Goal: Contribute content: Contribute content

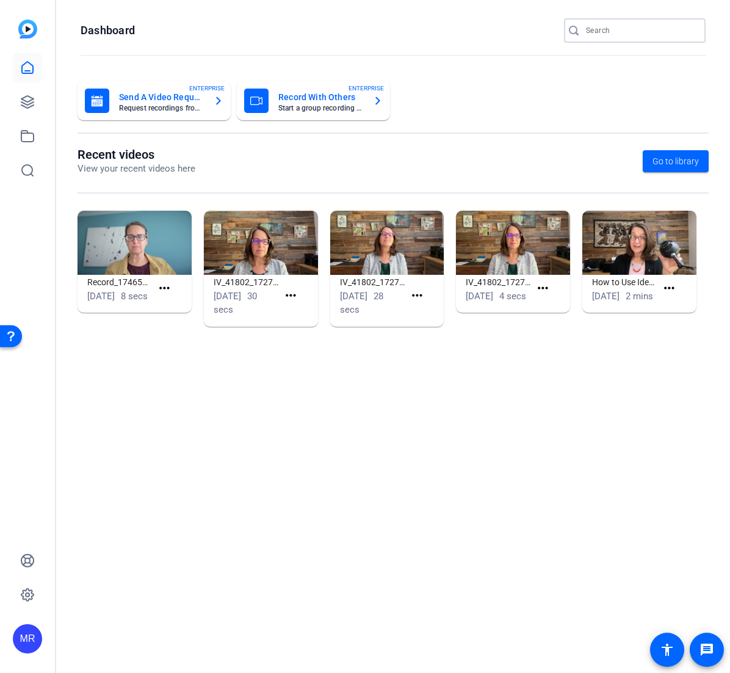
click at [623, 33] on input "Search" at bounding box center [641, 30] width 110 height 15
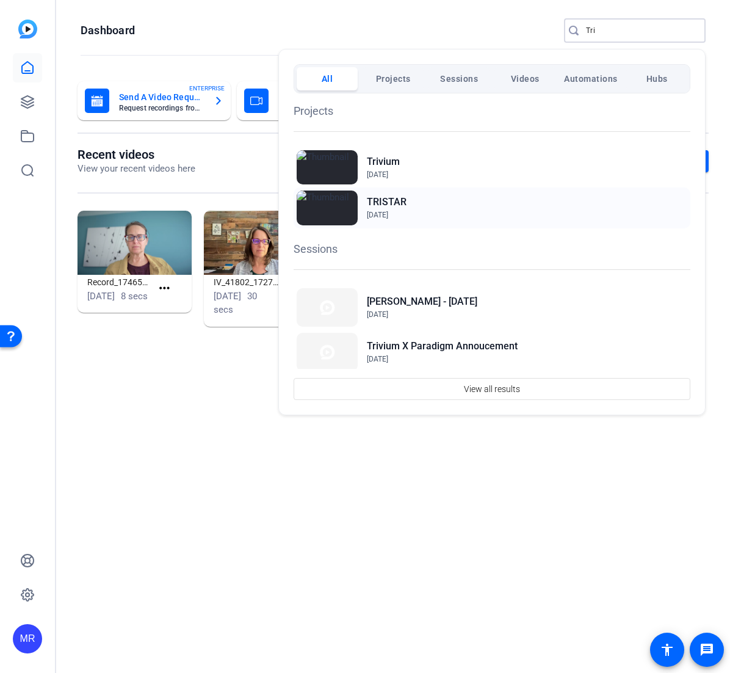
type input "Tri"
click at [386, 201] on h2 "TRISTAR" at bounding box center [387, 202] width 40 height 15
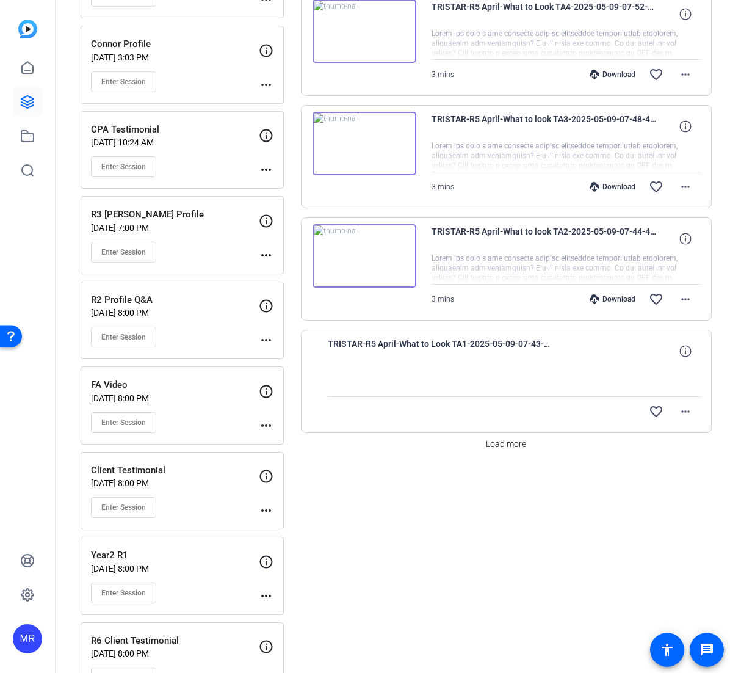
scroll to position [855, 0]
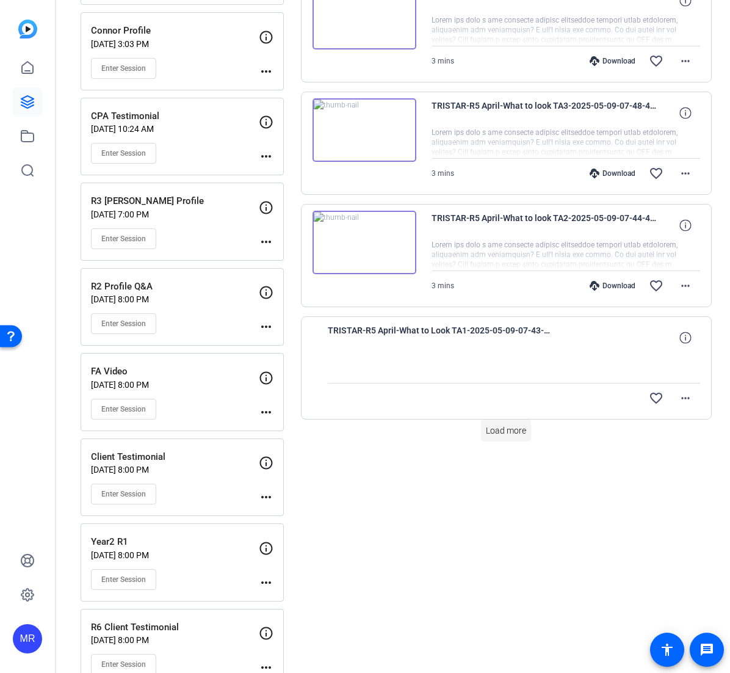
click at [510, 437] on span at bounding box center [506, 430] width 50 height 29
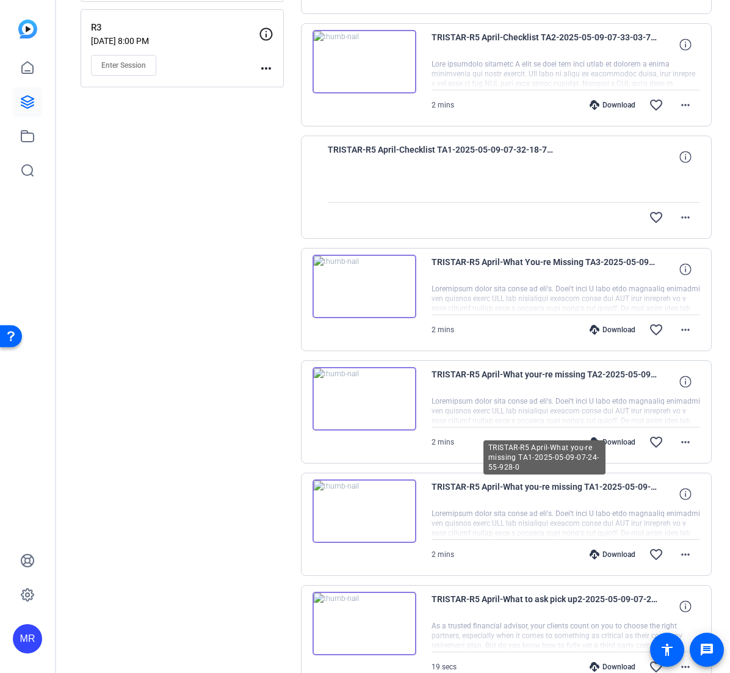
scroll to position [1801, 0]
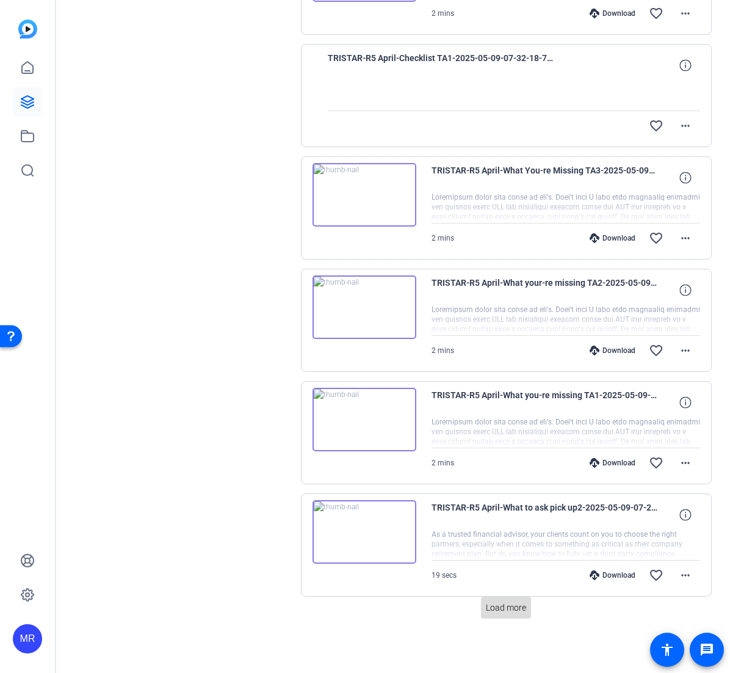
click at [505, 609] on span "Load more" at bounding box center [506, 607] width 40 height 13
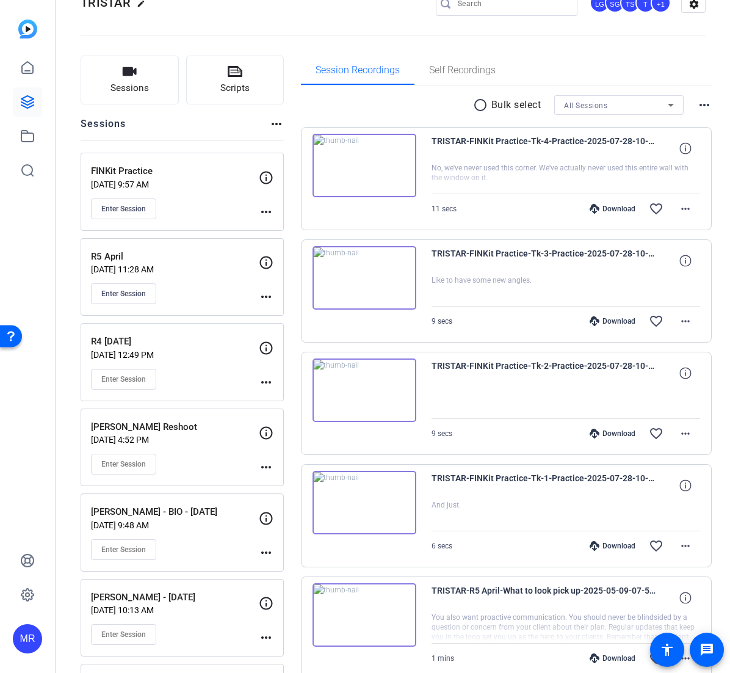
scroll to position [0, 0]
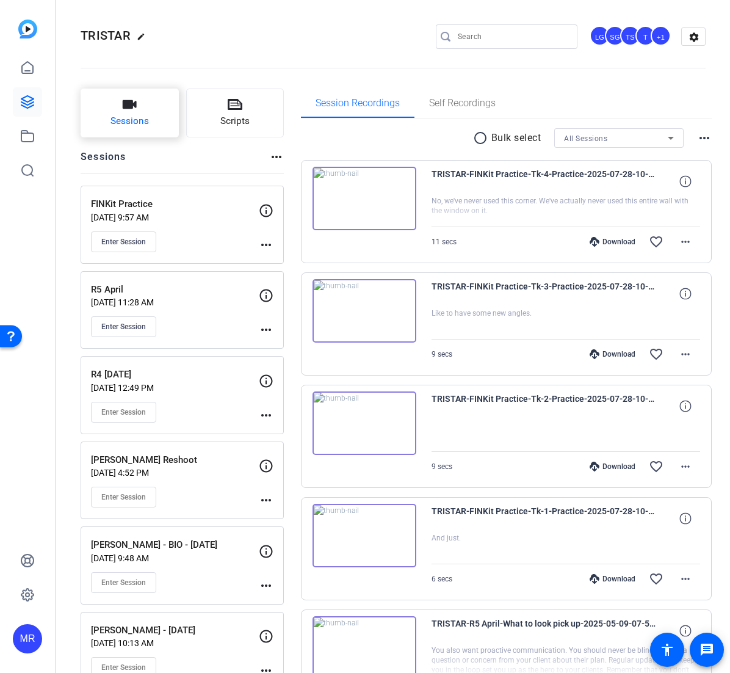
click at [136, 112] on button "Sessions" at bounding box center [130, 113] width 98 height 49
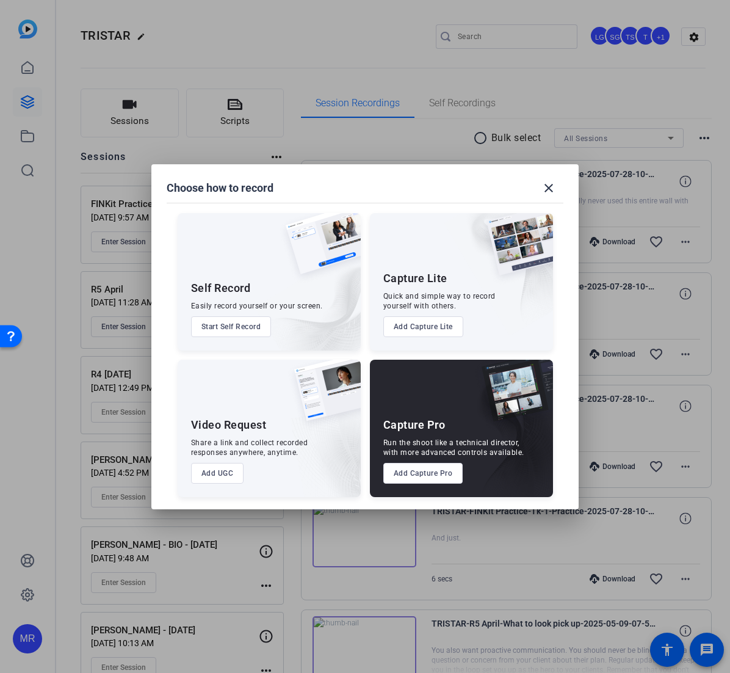
click at [413, 476] on button "Add Capture Pro" at bounding box center [423, 473] width 80 height 21
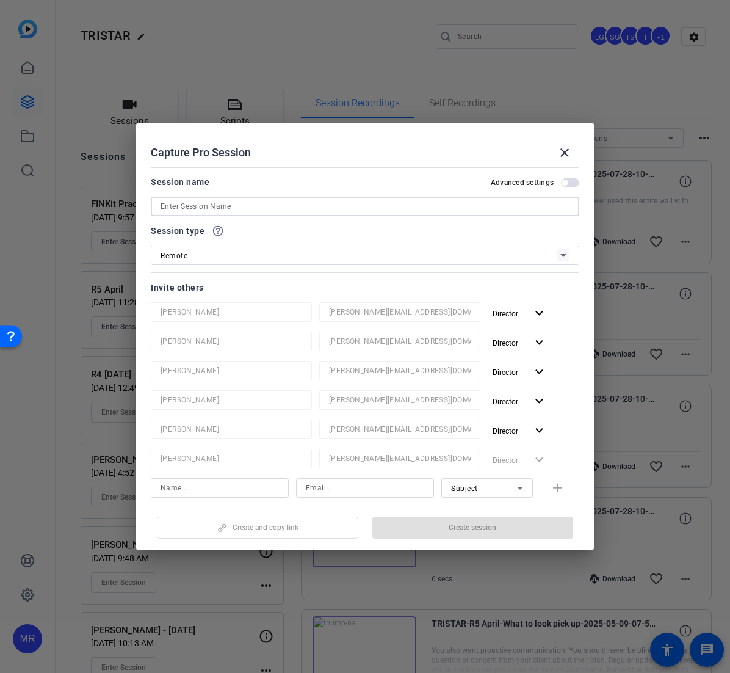
click at [384, 207] on input at bounding box center [365, 206] width 409 height 15
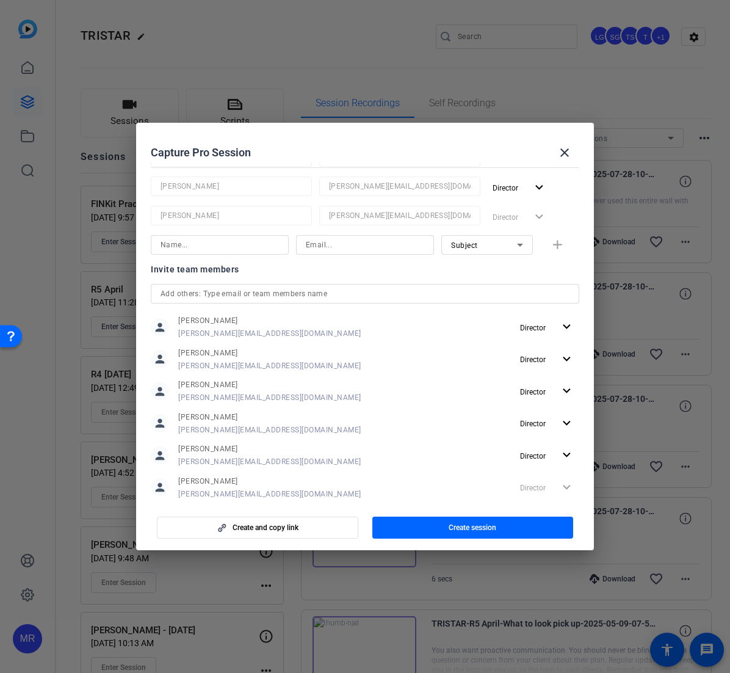
scroll to position [244, 0]
type input "R1 FinKit"
click at [205, 290] on input "text" at bounding box center [365, 292] width 409 height 15
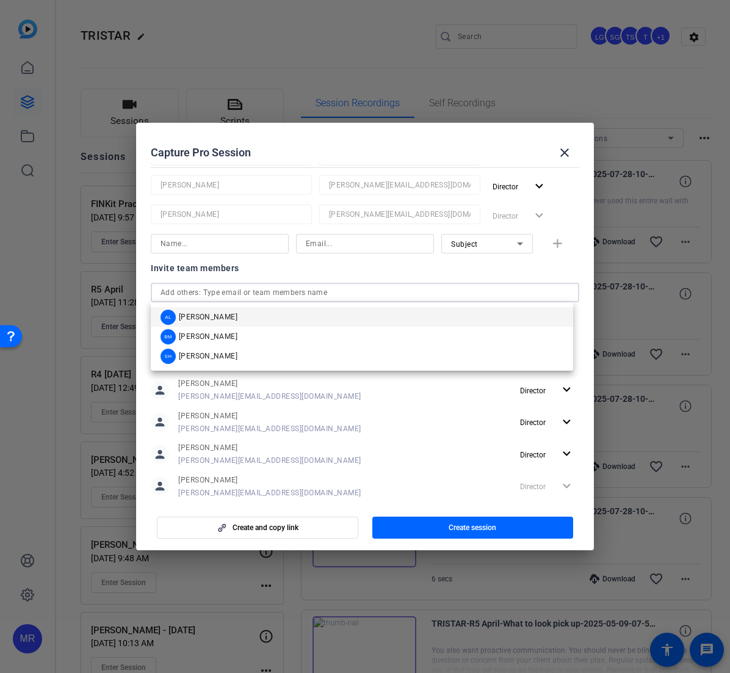
click at [208, 315] on span "Audrey Lee" at bounding box center [208, 317] width 59 height 10
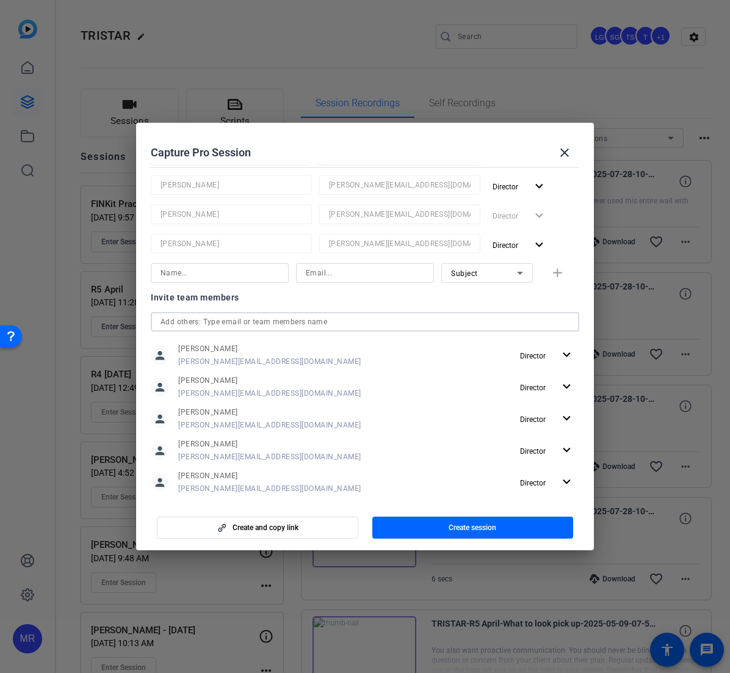
click at [208, 325] on input "text" at bounding box center [365, 321] width 409 height 15
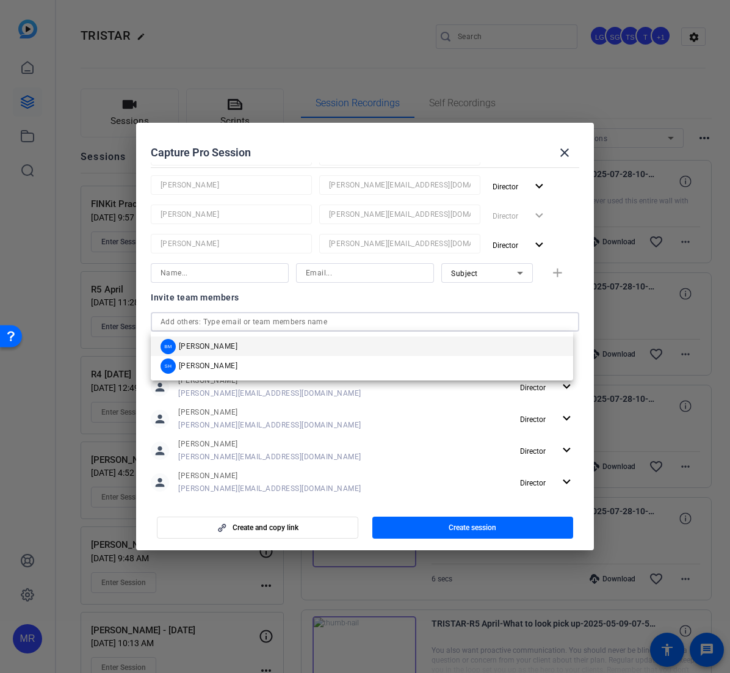
click at [209, 346] on span "Betsy Mugavero" at bounding box center [208, 346] width 59 height 10
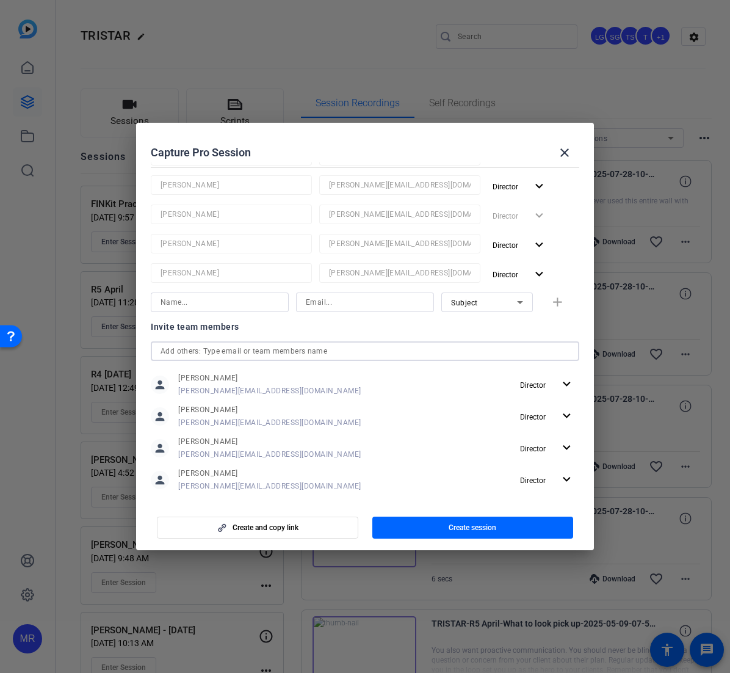
click at [210, 356] on input "text" at bounding box center [365, 351] width 409 height 15
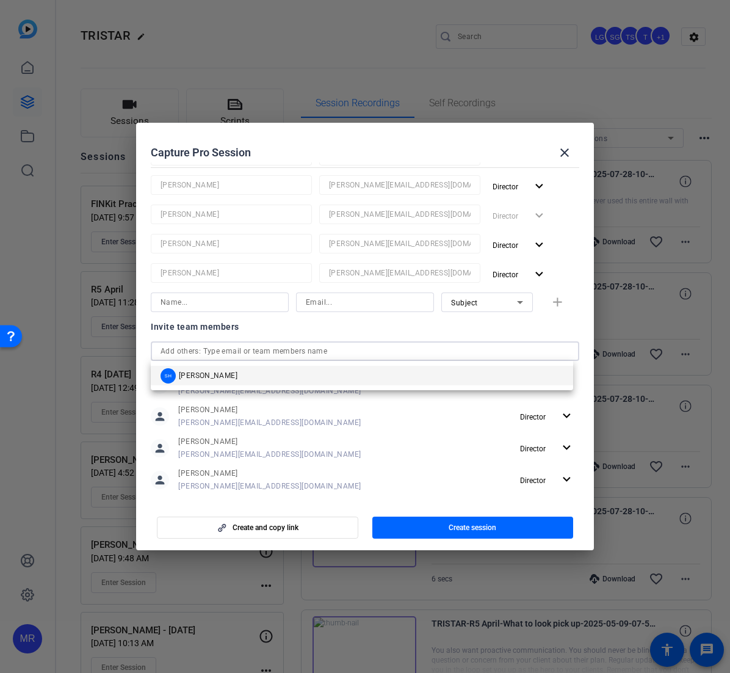
click at [216, 381] on mat-option "SH Sam Hale" at bounding box center [362, 376] width 423 height 20
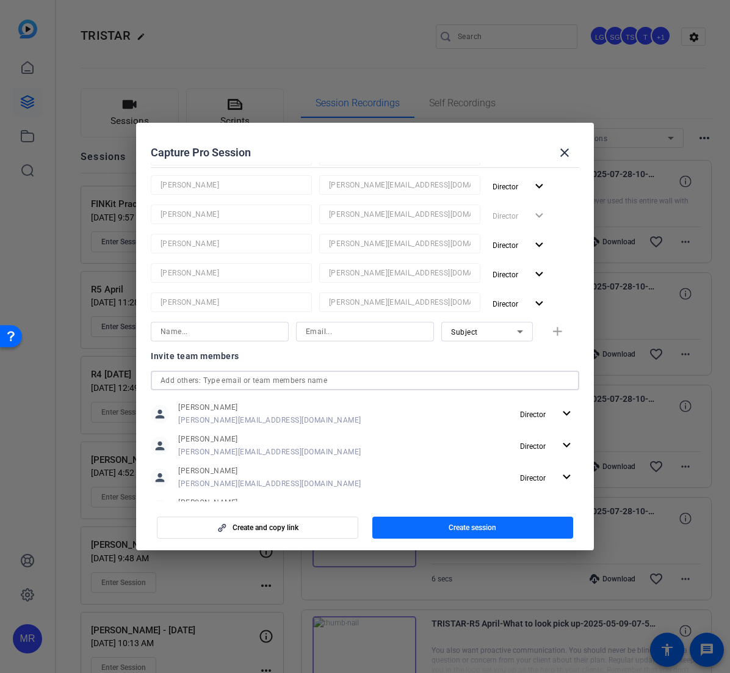
click at [465, 526] on span "Create session" at bounding box center [473, 528] width 48 height 10
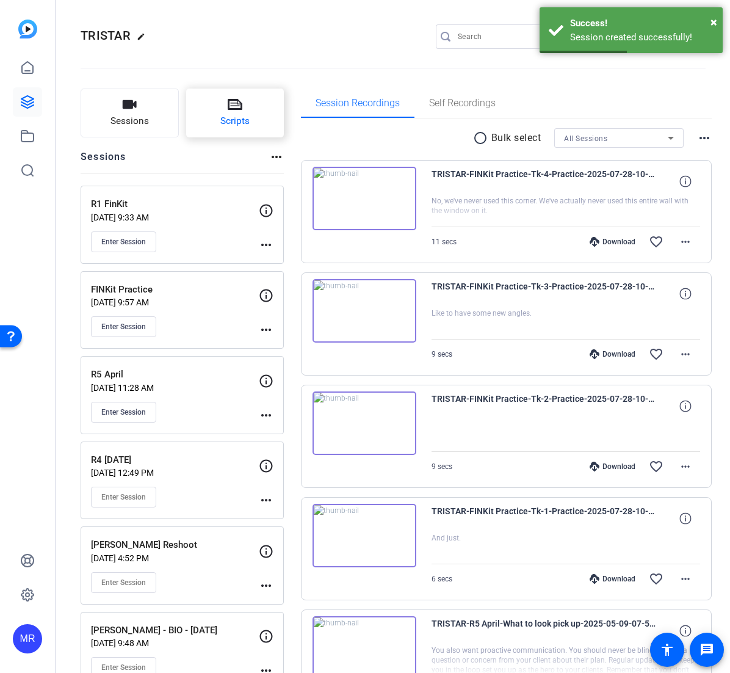
click at [240, 120] on span "Scripts" at bounding box center [234, 121] width 29 height 14
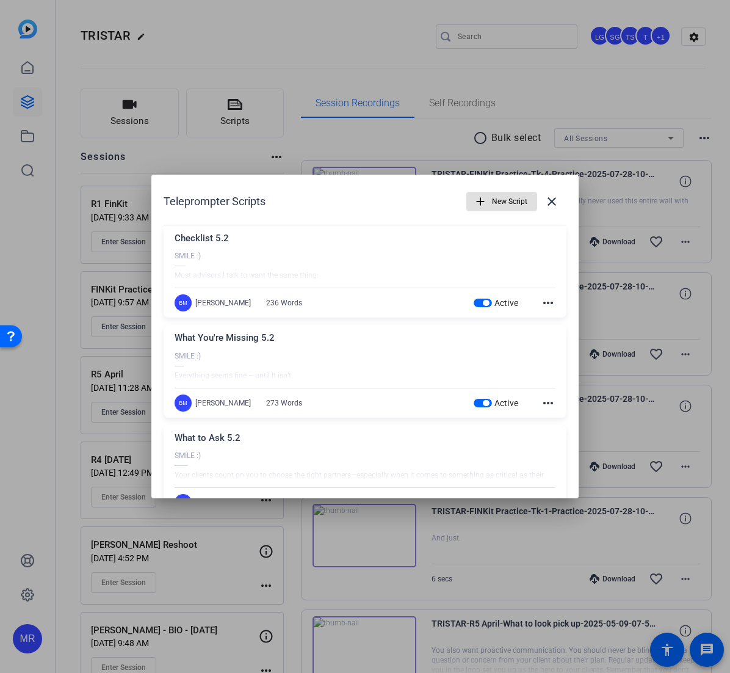
click at [483, 302] on span "button" at bounding box center [486, 303] width 6 height 6
click at [483, 401] on span "button" at bounding box center [486, 403] width 6 height 6
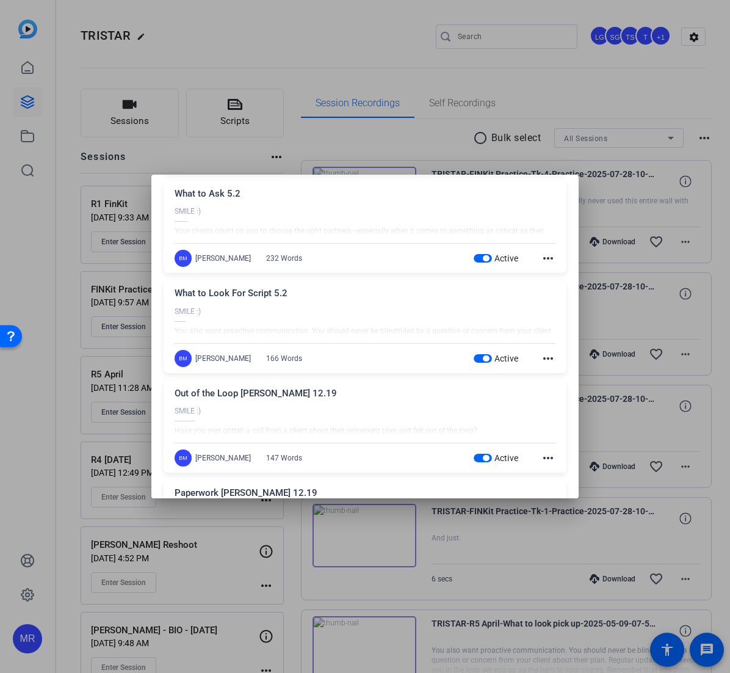
click at [477, 262] on span "button" at bounding box center [483, 258] width 18 height 9
drag, startPoint x: 479, startPoint y: 358, endPoint x: 488, endPoint y: 446, distance: 89.0
click at [483, 361] on span "button" at bounding box center [486, 358] width 6 height 6
click at [482, 455] on span "button" at bounding box center [483, 458] width 18 height 9
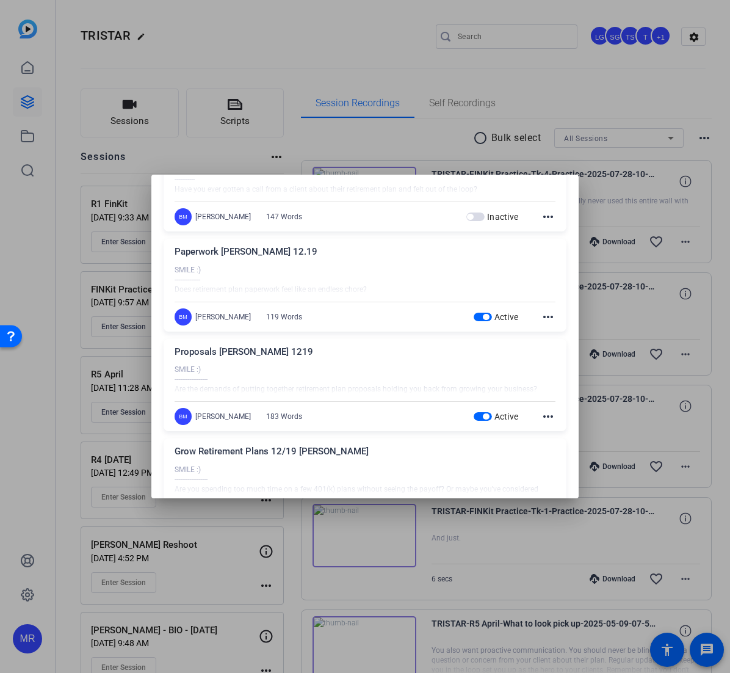
scroll to position [488, 0]
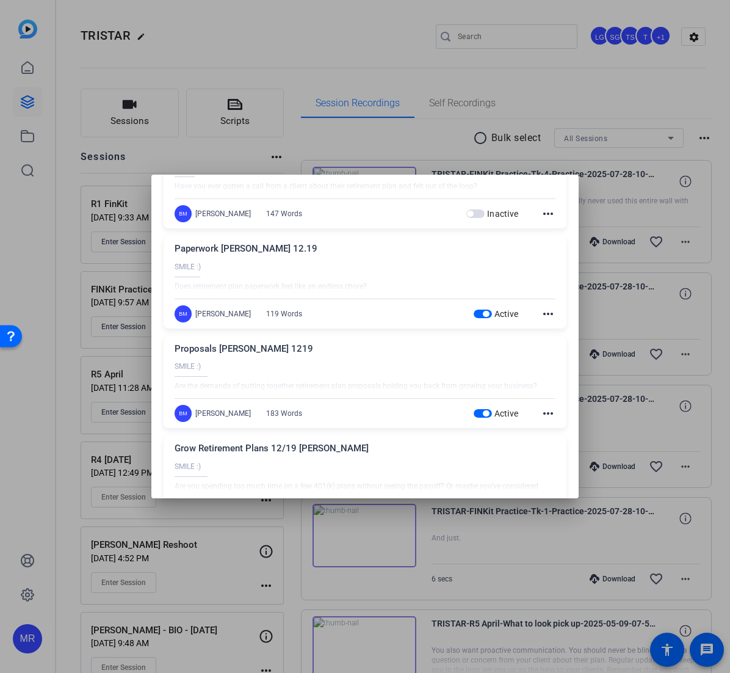
click at [482, 316] on span "button" at bounding box center [483, 314] width 18 height 9
click at [477, 418] on span "button" at bounding box center [483, 413] width 18 height 9
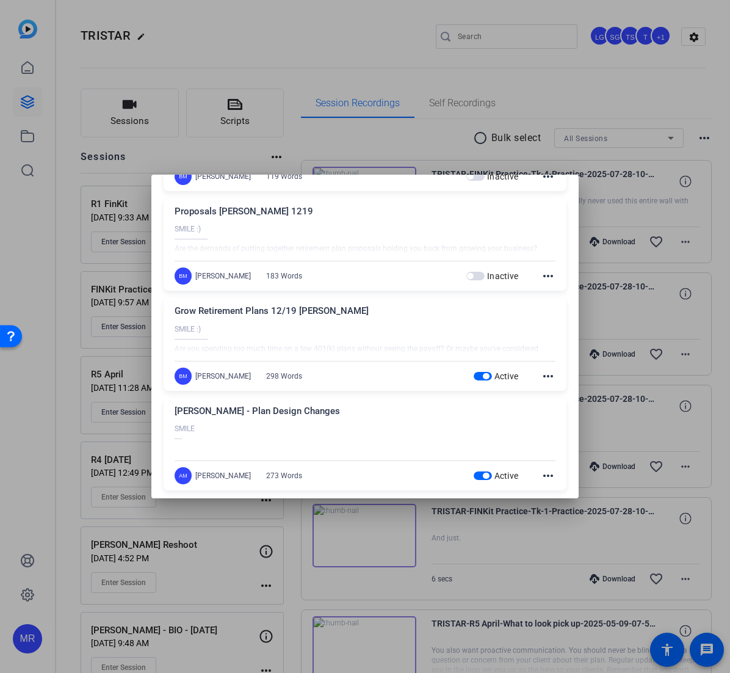
scroll to position [672, 0]
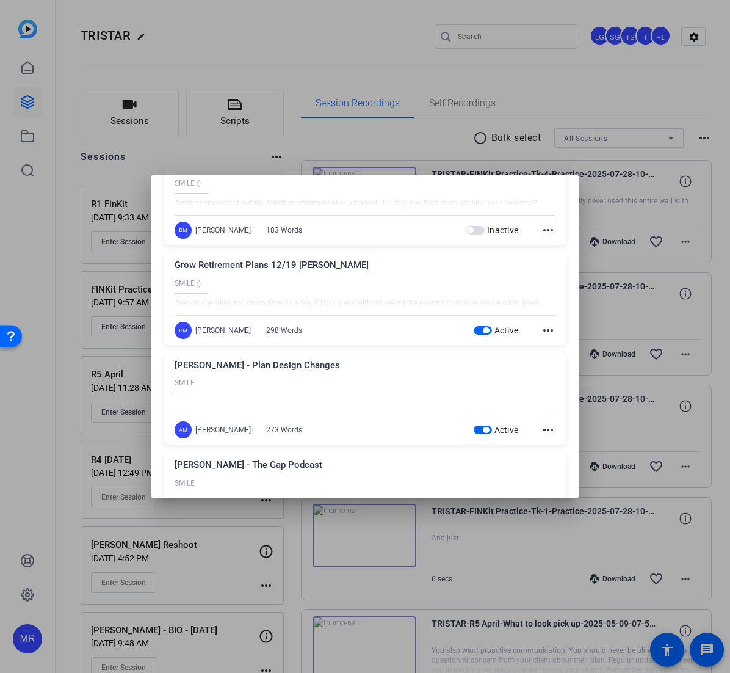
click at [474, 329] on span "button" at bounding box center [483, 330] width 18 height 9
click at [483, 431] on span "button" at bounding box center [486, 430] width 6 height 6
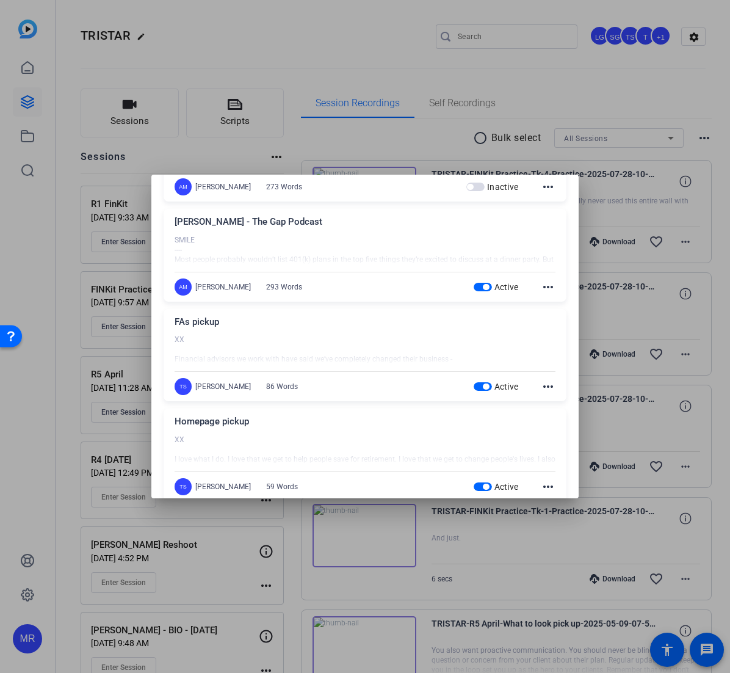
scroll to position [916, 0]
click at [475, 287] on span "button" at bounding box center [483, 285] width 18 height 9
click at [483, 384] on span "button" at bounding box center [486, 385] width 6 height 6
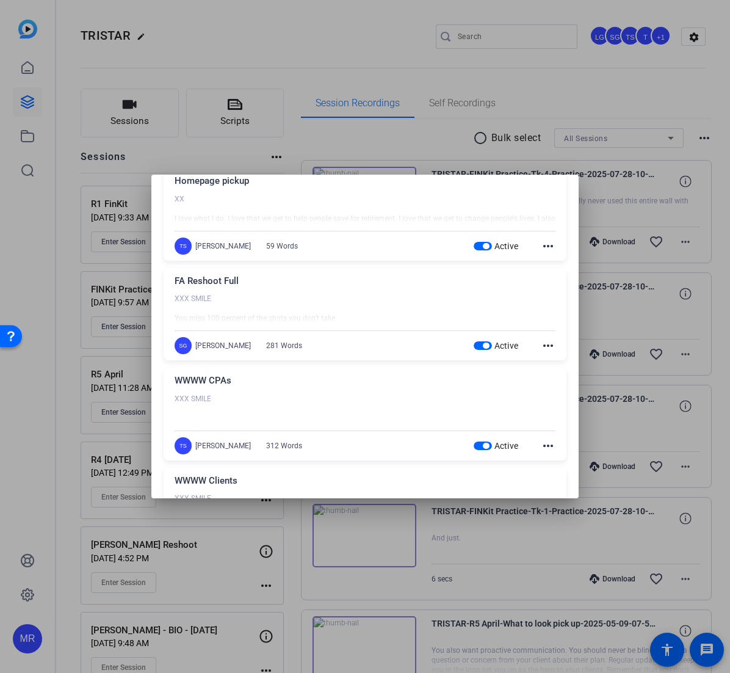
scroll to position [1160, 0]
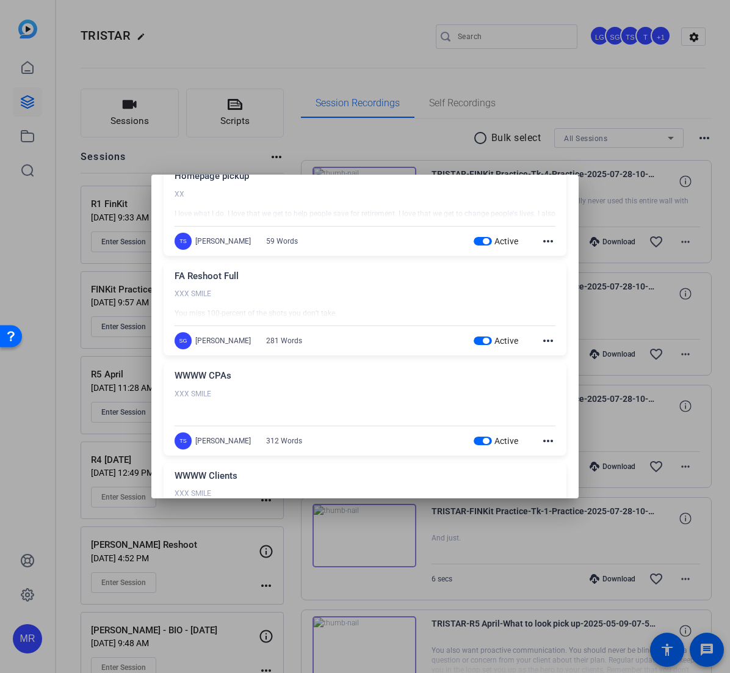
click at [475, 242] on span "button" at bounding box center [483, 241] width 18 height 9
click at [483, 341] on span "button" at bounding box center [486, 341] width 6 height 6
click at [476, 443] on span "button" at bounding box center [483, 441] width 18 height 9
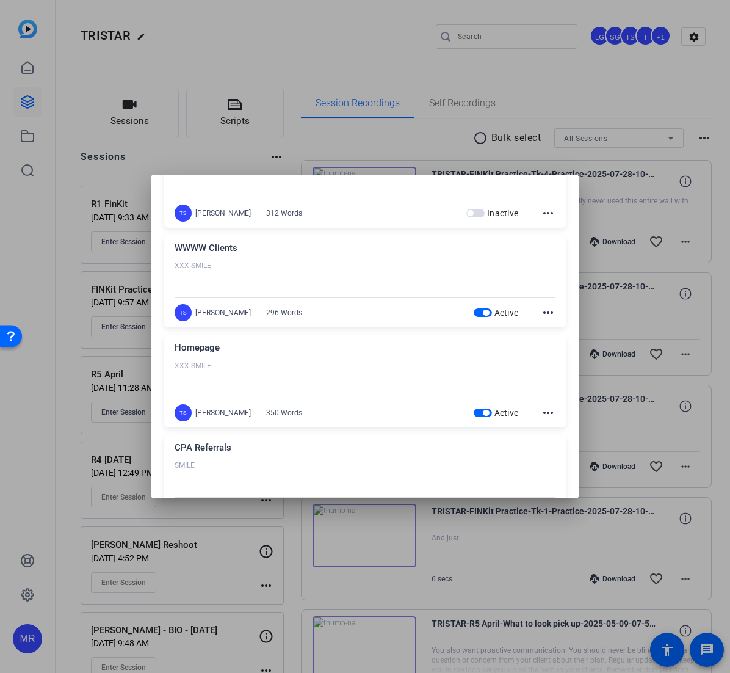
scroll to position [1404, 0]
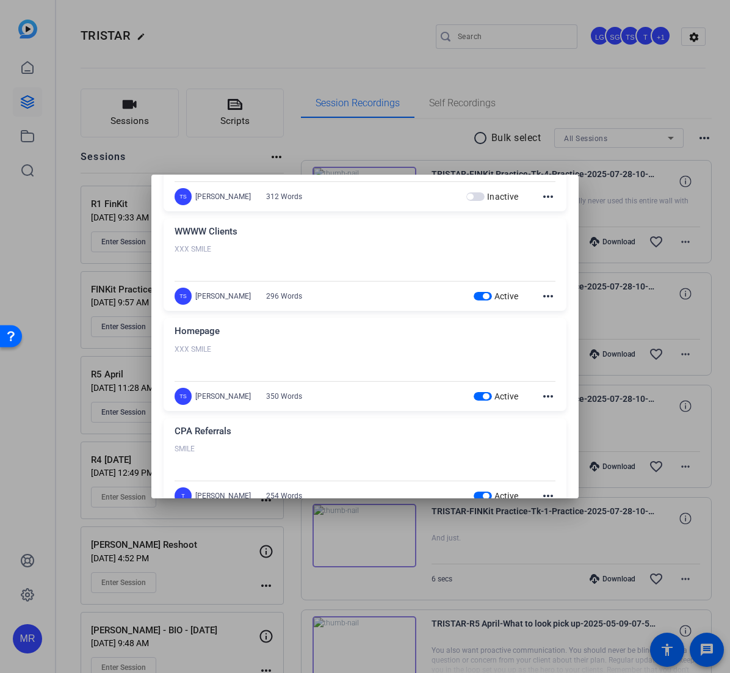
click at [483, 294] on span "button" at bounding box center [486, 296] width 6 height 6
click at [483, 398] on span "button" at bounding box center [486, 396] width 6 height 6
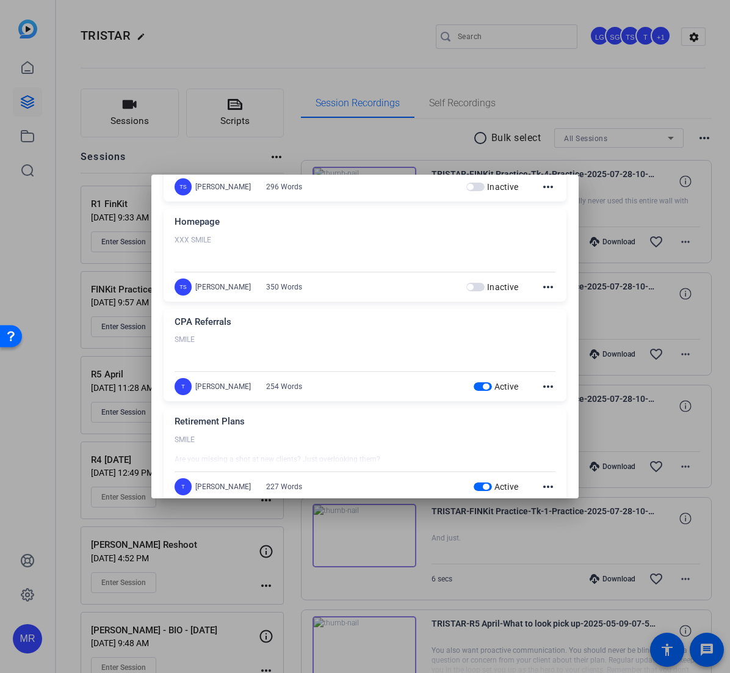
scroll to position [1526, 0]
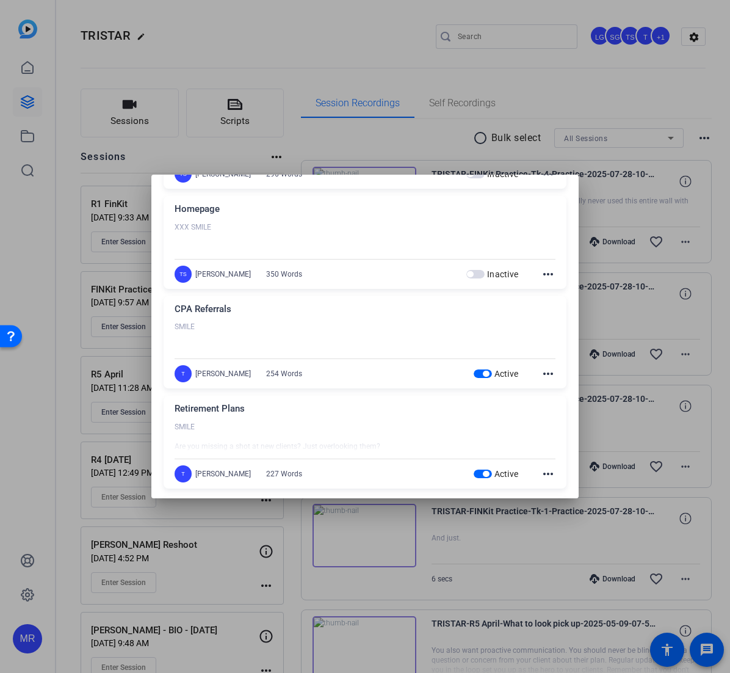
click at [483, 374] on span "button" at bounding box center [486, 374] width 6 height 6
click at [476, 471] on span "button" at bounding box center [483, 474] width 18 height 9
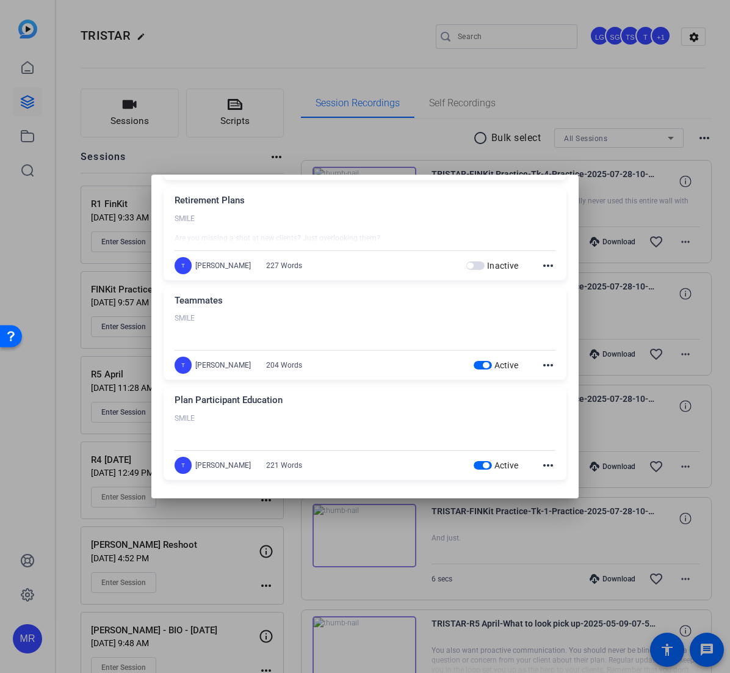
scroll to position [1736, 0]
click at [483, 363] on span "button" at bounding box center [486, 364] width 6 height 6
click at [477, 460] on span "button" at bounding box center [483, 464] width 18 height 9
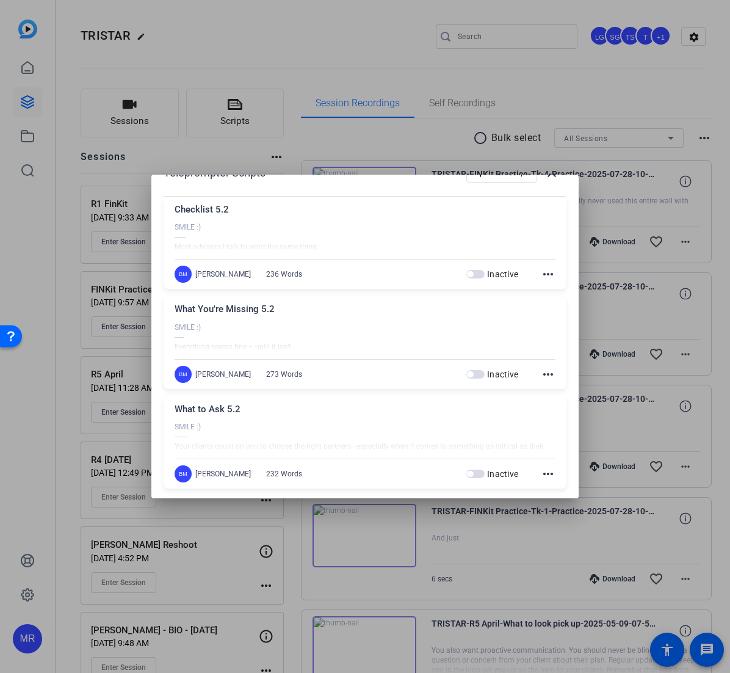
scroll to position [0, 0]
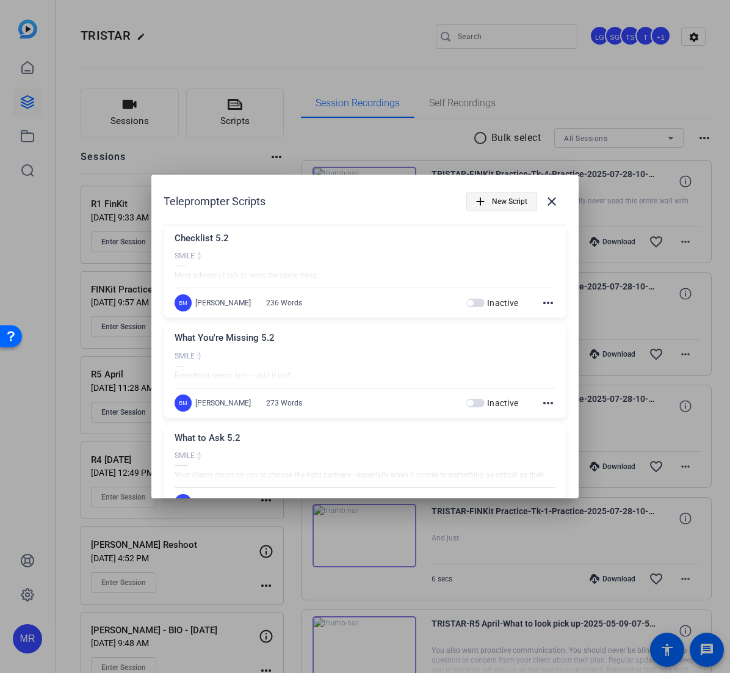
click at [492, 200] on span "New Script" at bounding box center [509, 201] width 35 height 23
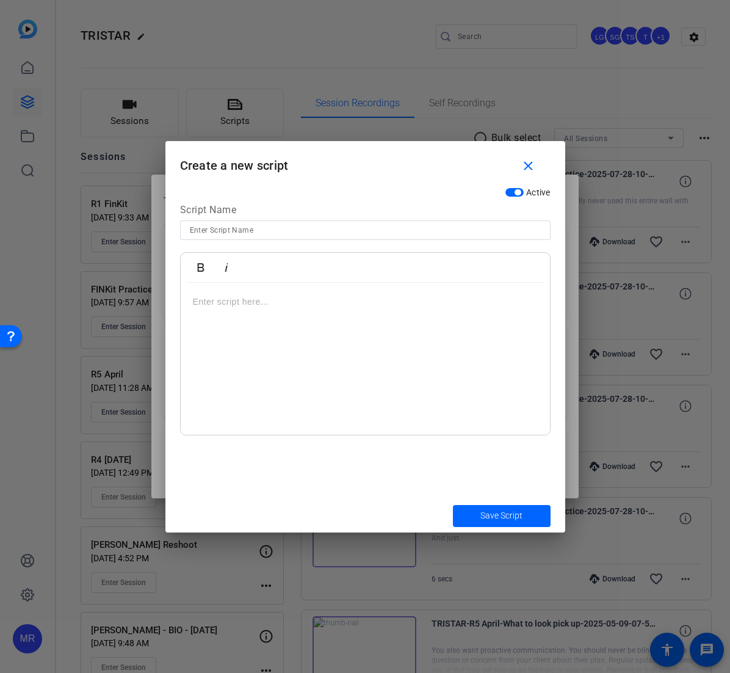
click at [347, 228] on input at bounding box center [365, 230] width 351 height 15
click at [340, 234] on input "Topic 1 -" at bounding box center [365, 230] width 351 height 15
paste input "Dual Requirements"
type input "Topic 1 - Dual Requirements"
click at [262, 303] on p at bounding box center [365, 301] width 345 height 13
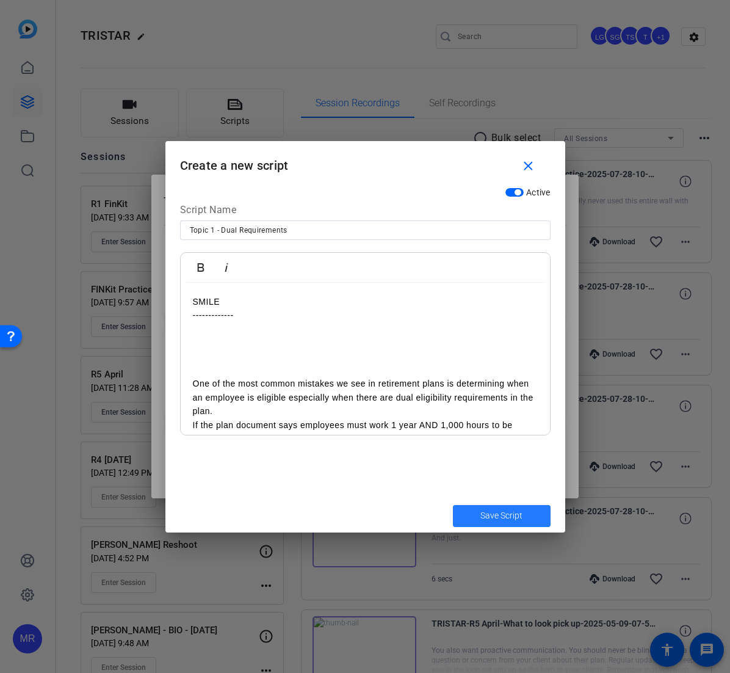
click at [523, 520] on span "submit" at bounding box center [502, 515] width 98 height 29
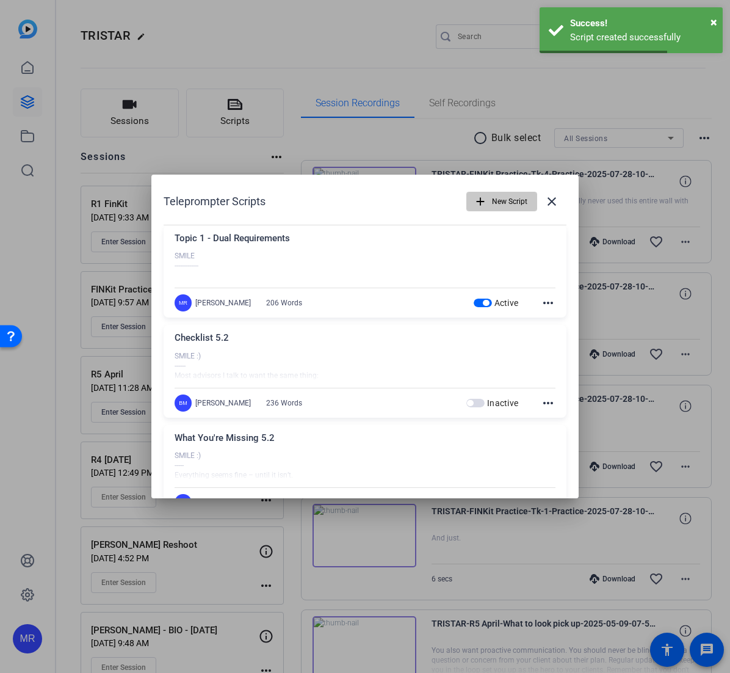
click at [493, 201] on span "New Script" at bounding box center [509, 201] width 35 height 23
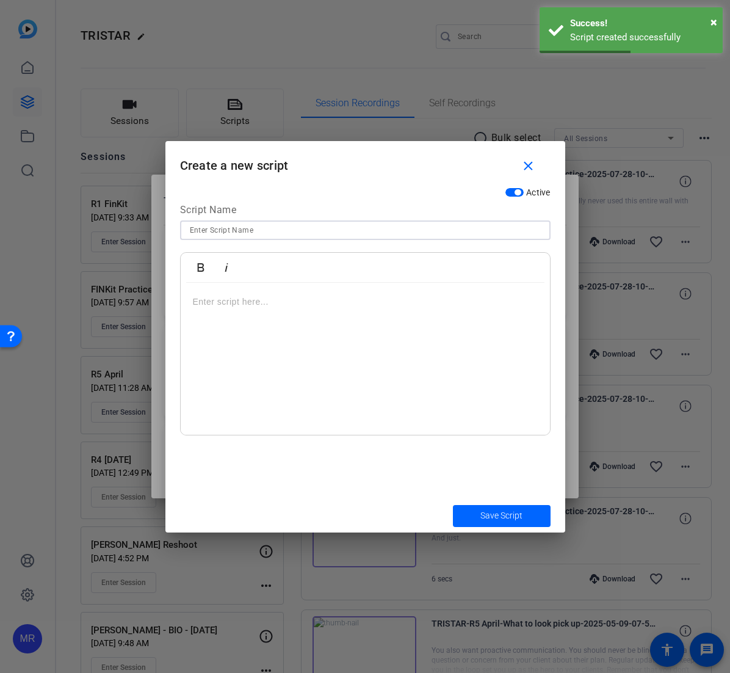
click at [258, 234] on input at bounding box center [365, 230] width 351 height 15
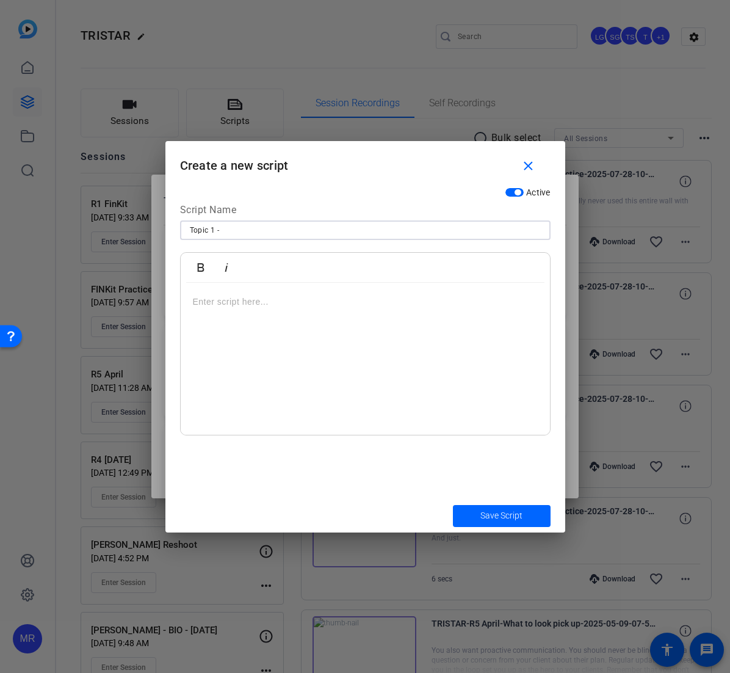
click at [258, 234] on input "Topic 1 -" at bounding box center [365, 230] width 351 height 15
paste input "Rehires"
type input "Topic 1 - Rehires"
click at [217, 298] on p at bounding box center [365, 301] width 345 height 13
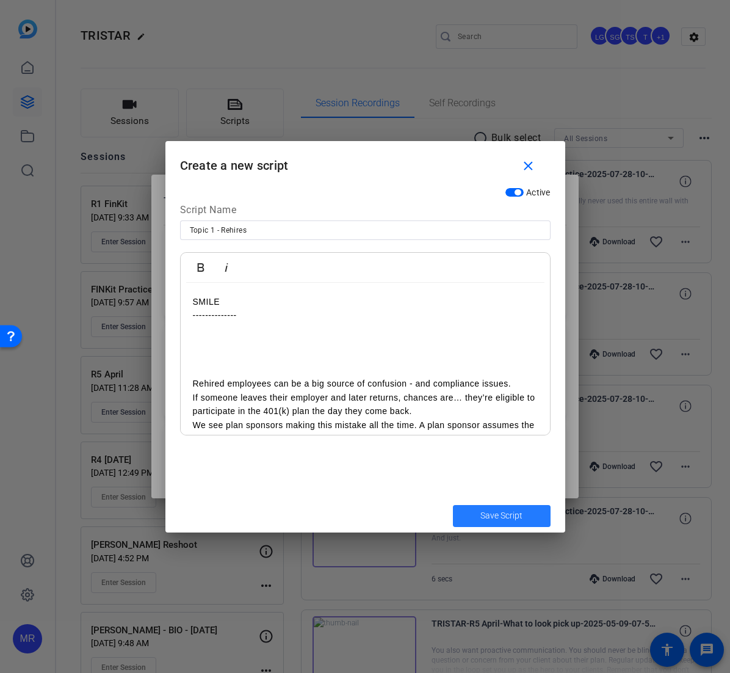
click at [496, 519] on span "Save Script" at bounding box center [502, 515] width 42 height 13
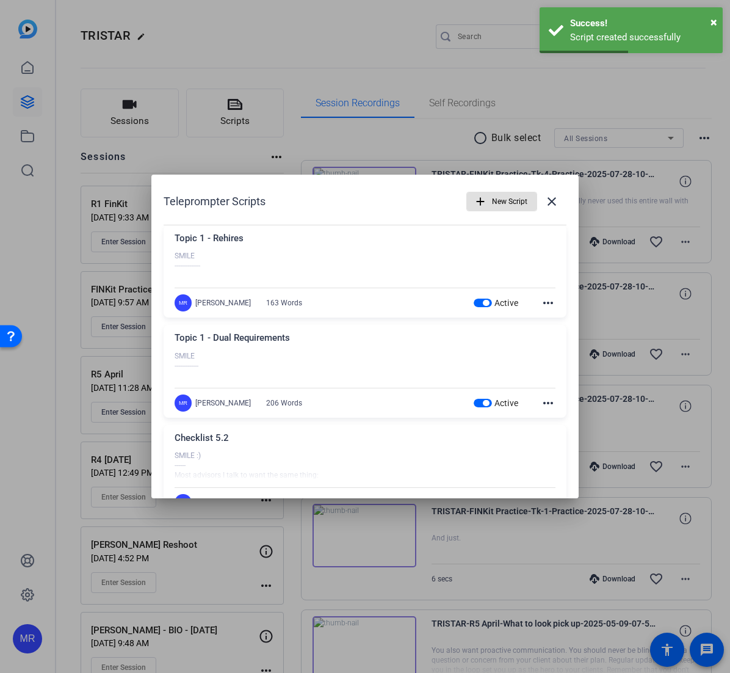
click at [492, 206] on span "New Script" at bounding box center [509, 201] width 35 height 23
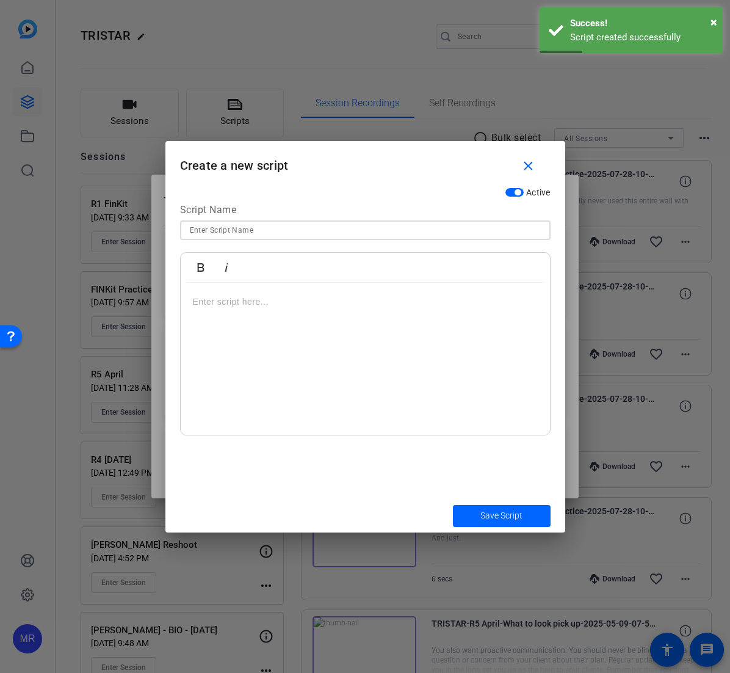
click at [260, 233] on input at bounding box center [365, 230] width 351 height 15
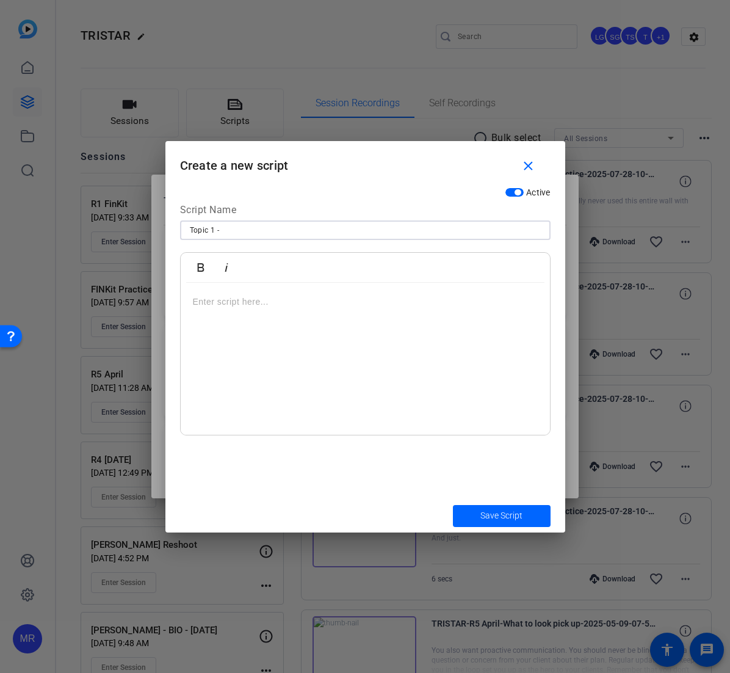
click at [279, 230] on input "Topic 1 -" at bounding box center [365, 230] width 351 height 15
paste input "Temps"
type input "Topic 1 - Temps"
click at [235, 303] on p at bounding box center [365, 301] width 345 height 13
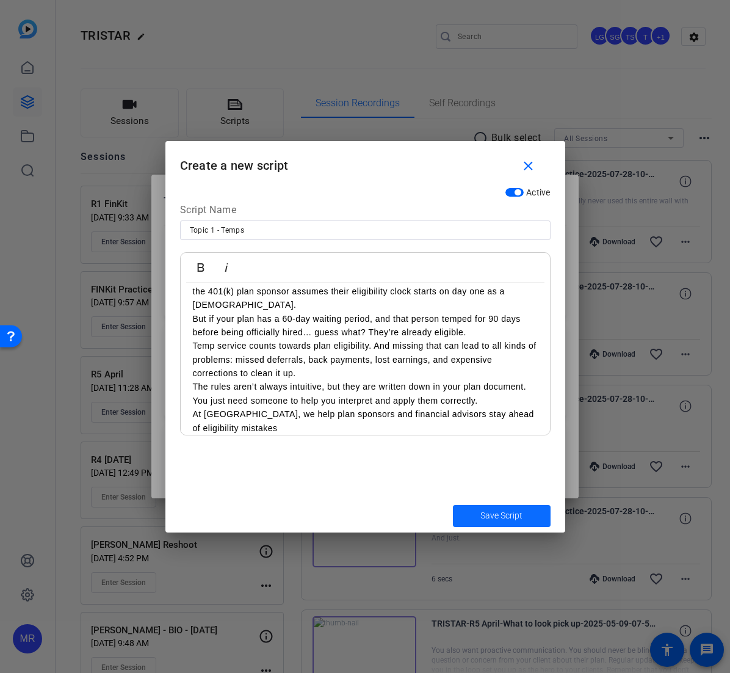
click at [492, 513] on span "Save Script" at bounding box center [502, 515] width 42 height 13
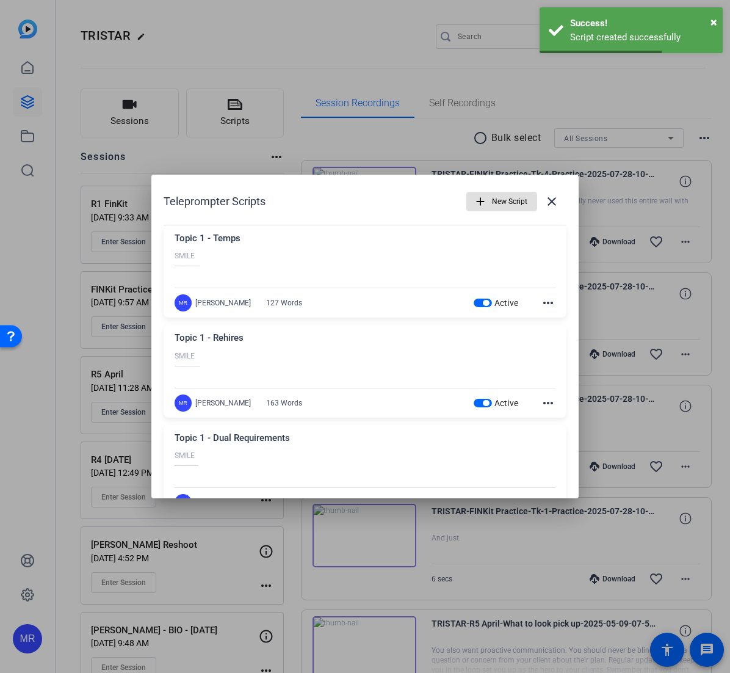
click at [504, 206] on span "New Script" at bounding box center [509, 201] width 35 height 23
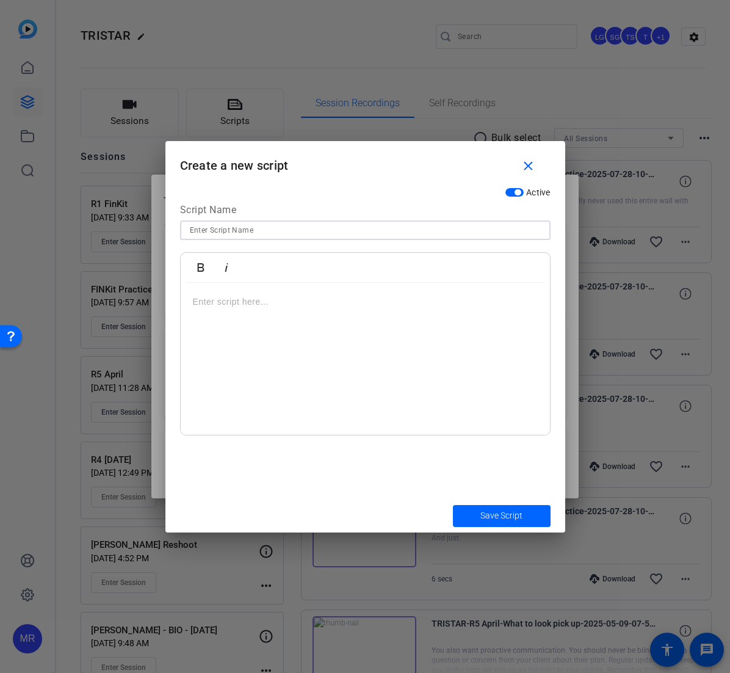
click at [315, 232] on input at bounding box center [365, 230] width 351 height 15
paste input "Less than a year requirement"
type input "Topic 1 - Less than a year requirement"
click at [226, 302] on p at bounding box center [365, 301] width 345 height 13
click at [200, 383] on p at bounding box center [365, 383] width 345 height 13
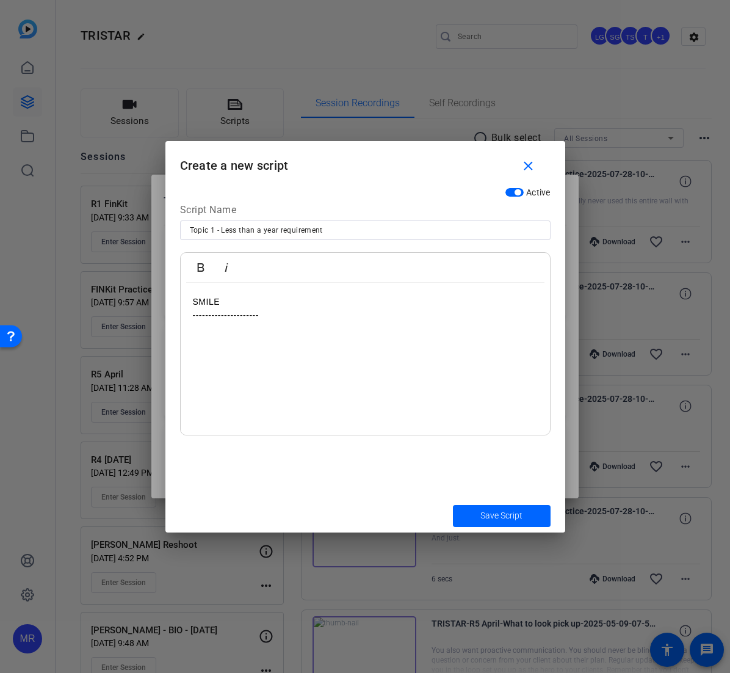
scroll to position [133, 0]
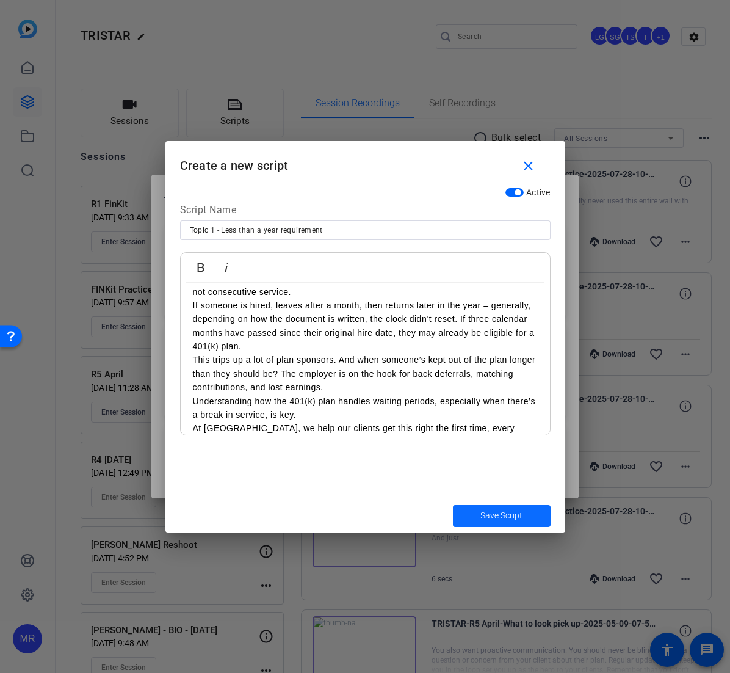
click at [476, 525] on span "submit" at bounding box center [502, 515] width 98 height 29
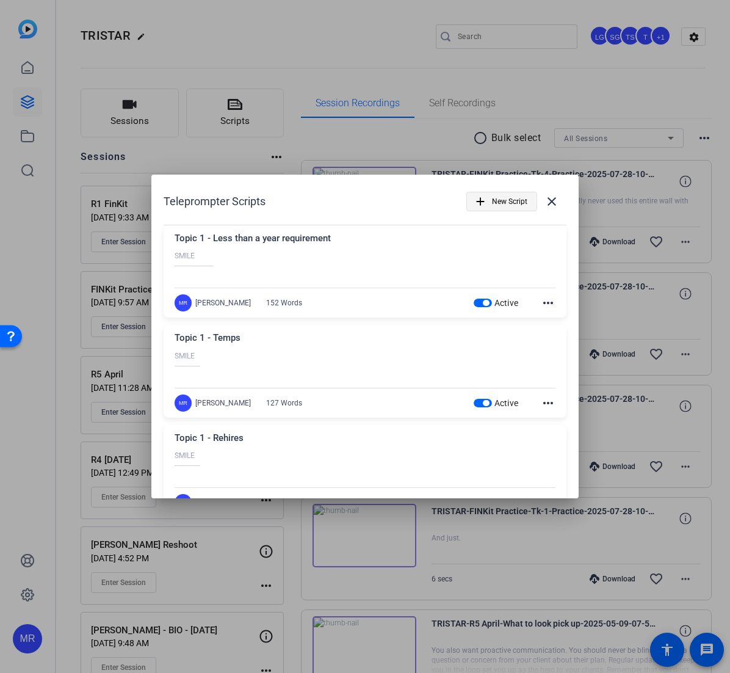
click at [476, 201] on mat-icon "add" at bounding box center [480, 201] width 13 height 13
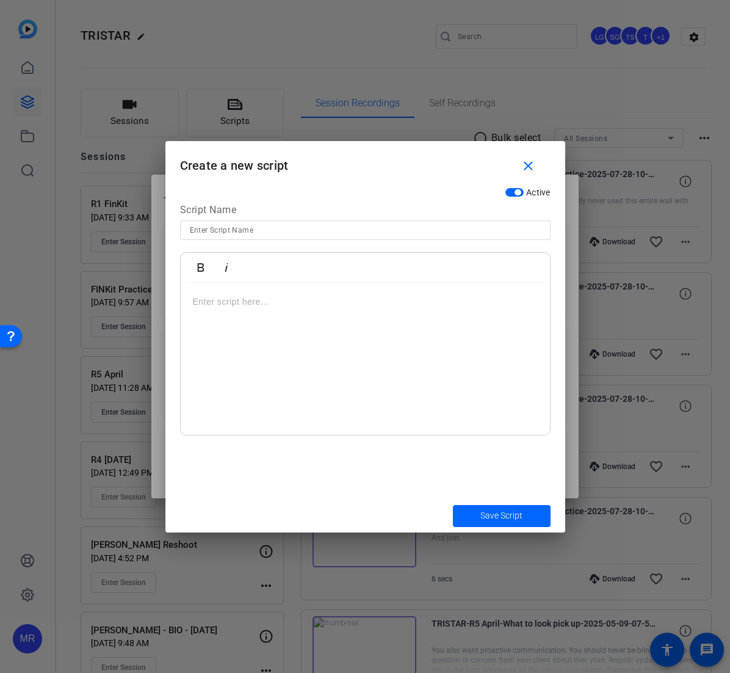
click at [270, 233] on input at bounding box center [365, 230] width 351 height 15
paste input "Part-time employees"
type input "Topic 1 - Part-time employees"
click at [251, 299] on p at bounding box center [365, 301] width 345 height 13
click at [227, 379] on p at bounding box center [365, 383] width 345 height 13
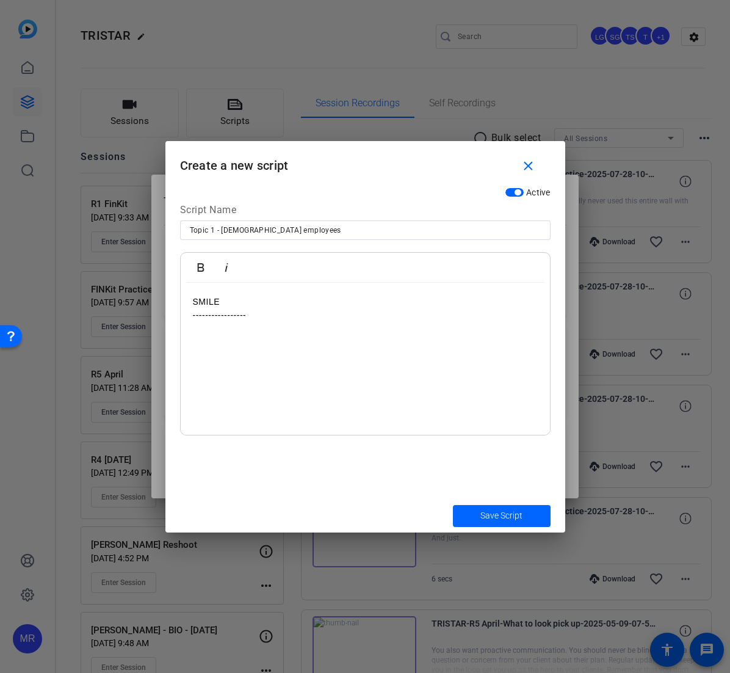
scroll to position [161, 0]
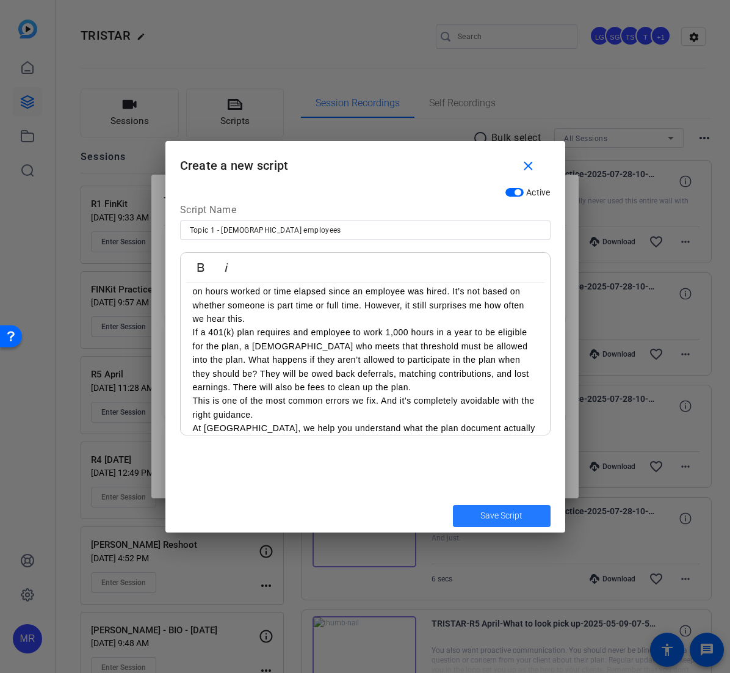
click at [496, 517] on span "Save Script" at bounding box center [502, 515] width 42 height 13
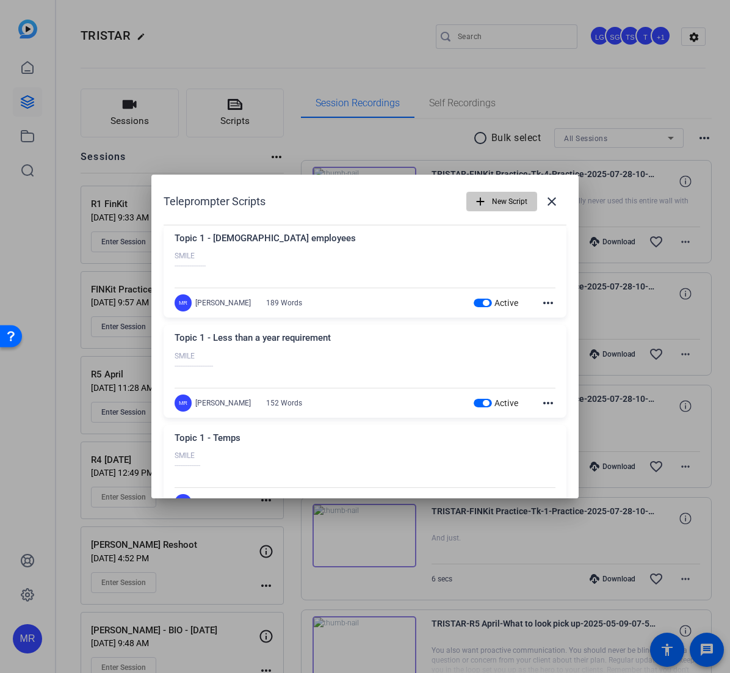
click at [501, 205] on span "New Script" at bounding box center [509, 201] width 35 height 23
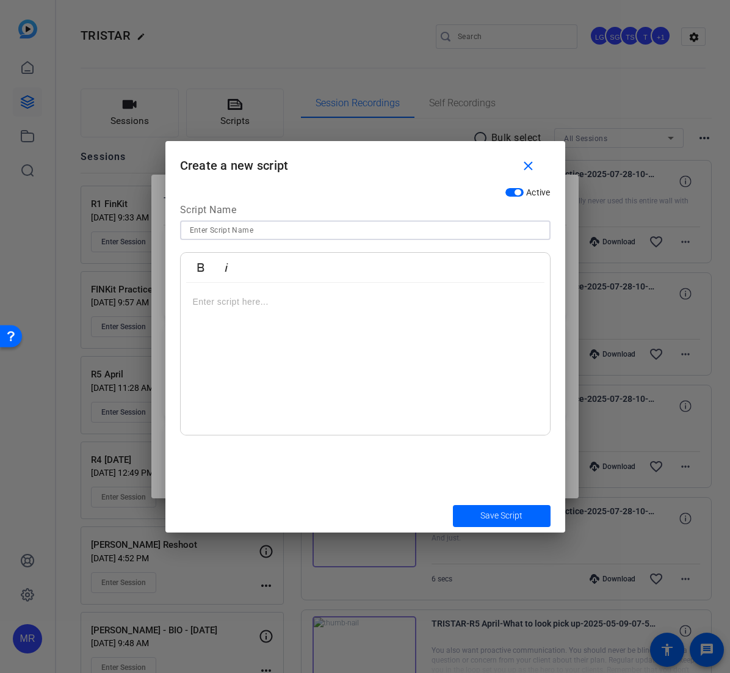
click at [311, 231] on input at bounding box center [365, 230] width 351 height 15
paste input "Long-term part-time employees"
type input "Topic 1 - Long-term part-time employees"
click at [266, 318] on div at bounding box center [365, 359] width 369 height 153
click at [212, 357] on p at bounding box center [365, 356] width 345 height 13
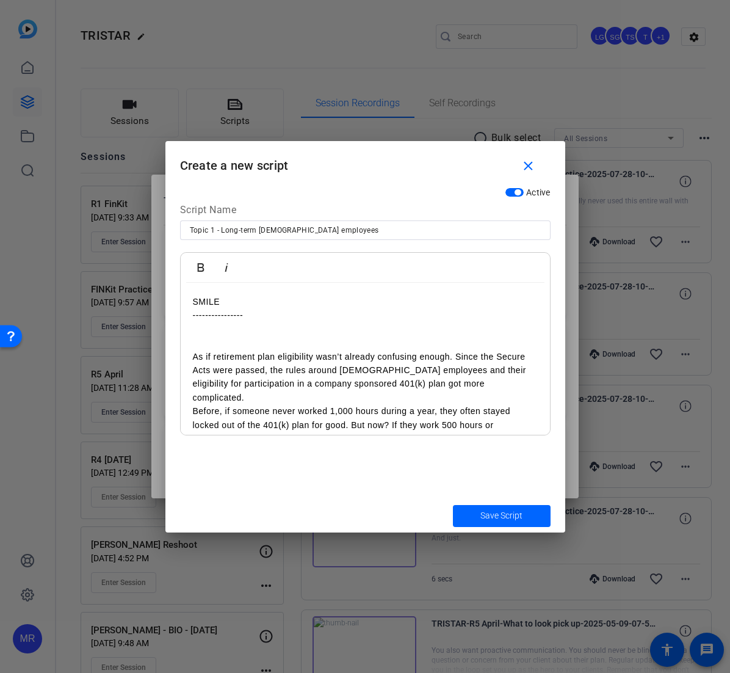
scroll to position [147, 0]
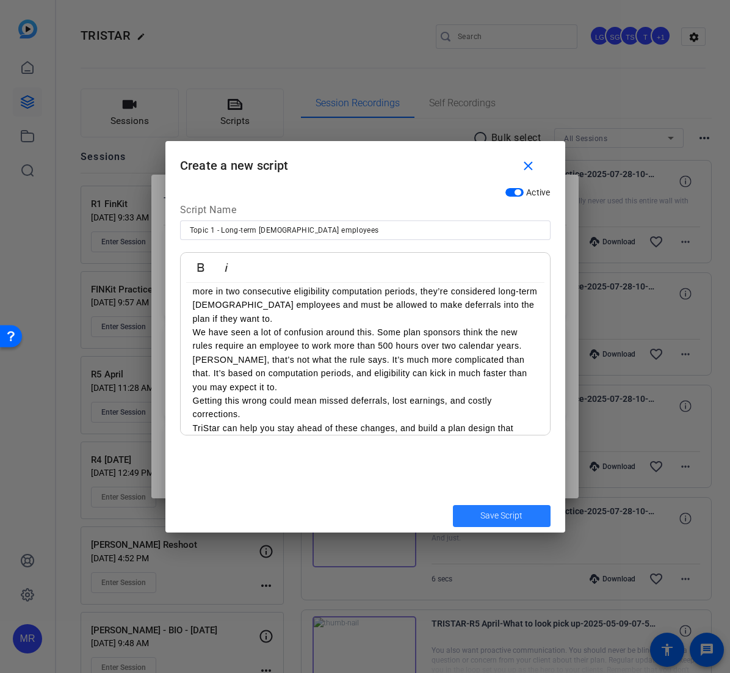
click at [484, 517] on span "Save Script" at bounding box center [502, 515] width 42 height 13
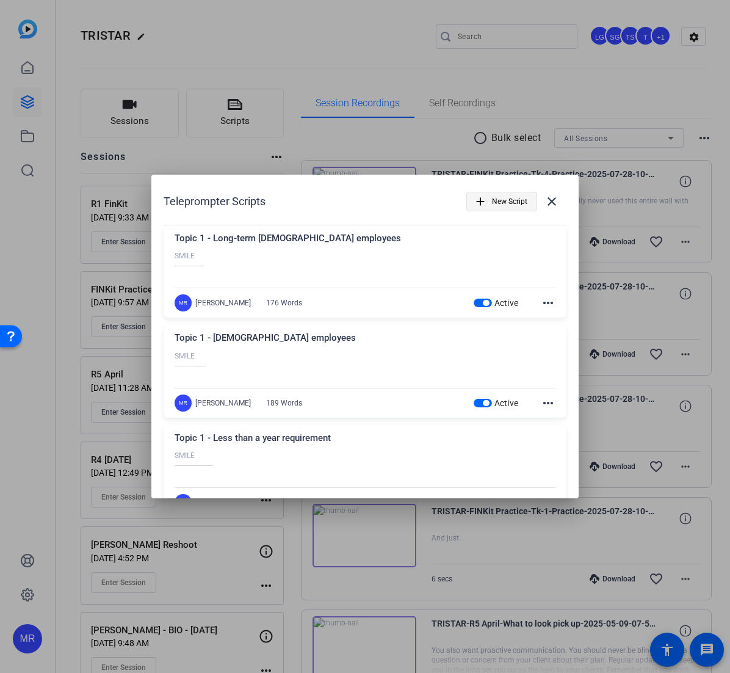
click at [514, 206] on span "New Script" at bounding box center [509, 201] width 35 height 23
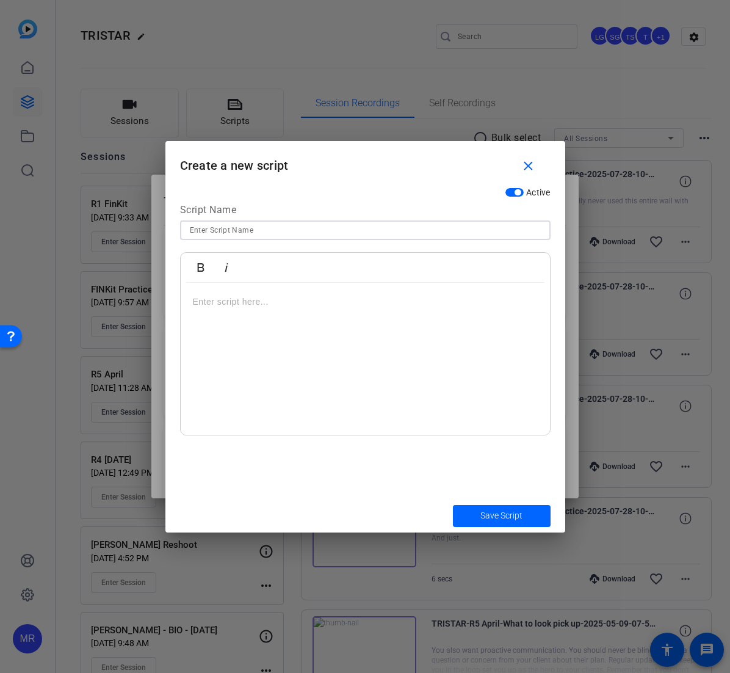
click at [340, 230] on input at bounding box center [365, 230] width 351 height 15
click at [261, 228] on input "Topic 2 -" at bounding box center [365, 230] width 351 height 15
paste input "Late deposits"
type input "Topic 2 - Late deposits"
click at [231, 306] on p at bounding box center [365, 301] width 345 height 13
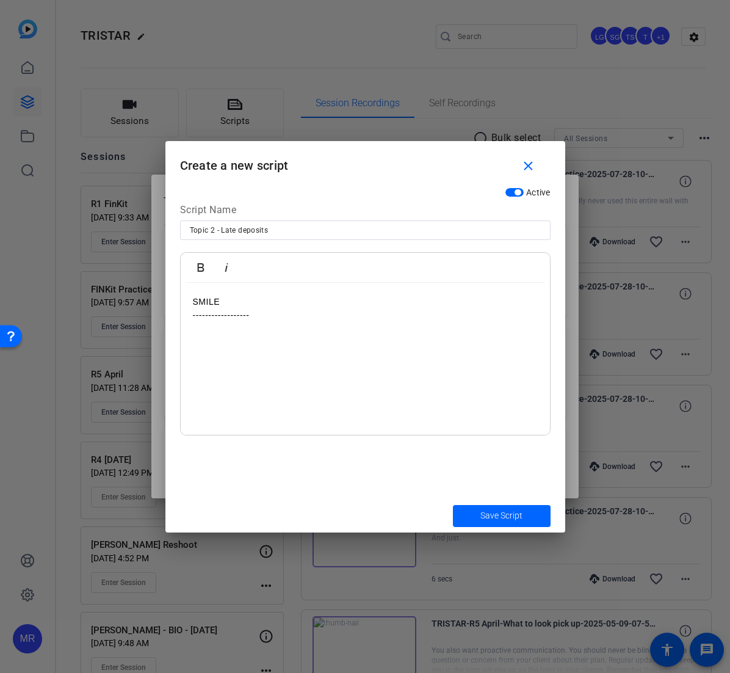
click at [221, 386] on p at bounding box center [365, 383] width 345 height 13
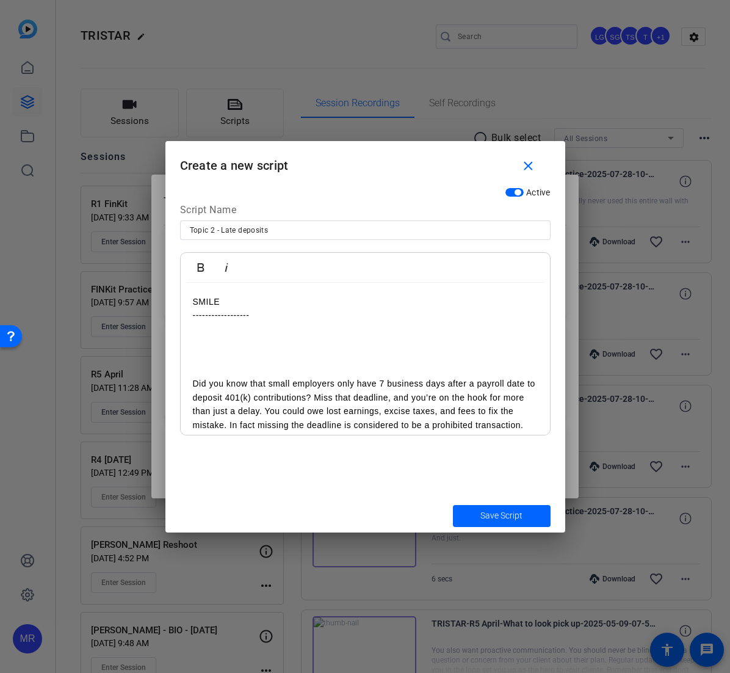
scroll to position [106, 0]
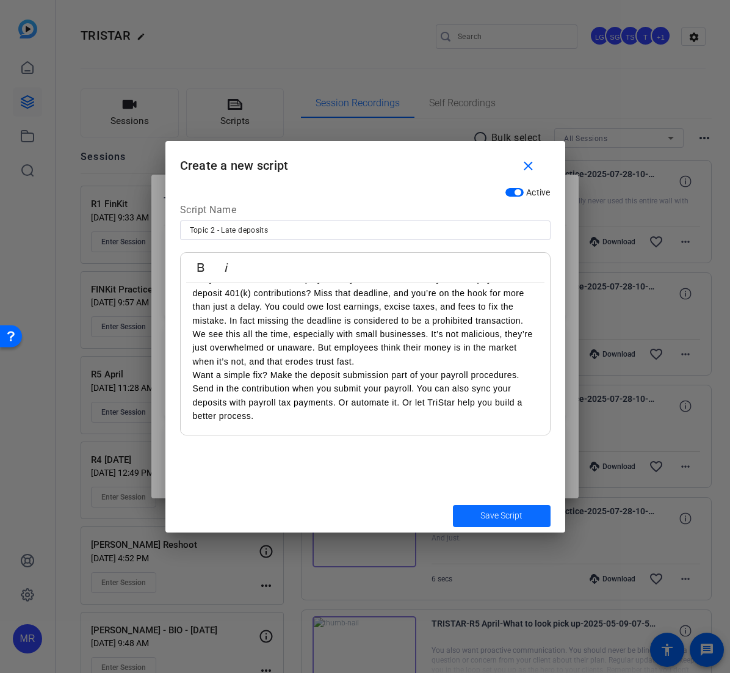
click at [492, 515] on span "Save Script" at bounding box center [502, 515] width 42 height 13
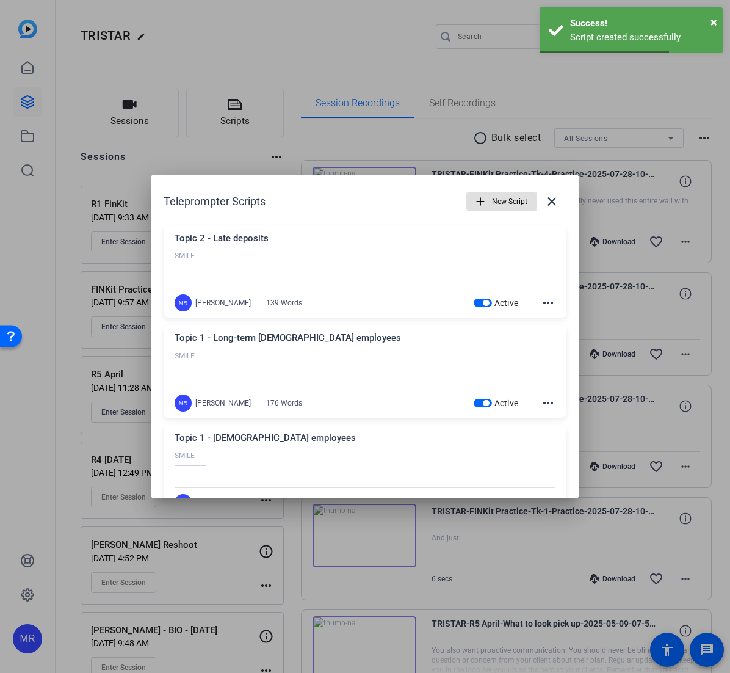
click at [504, 204] on span "New Script" at bounding box center [509, 201] width 35 height 23
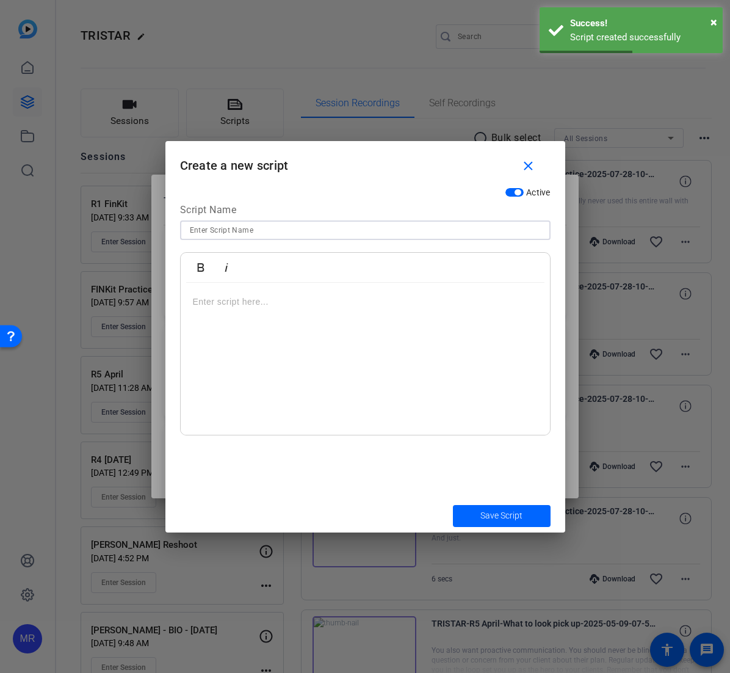
click at [290, 230] on input at bounding box center [365, 230] width 351 height 15
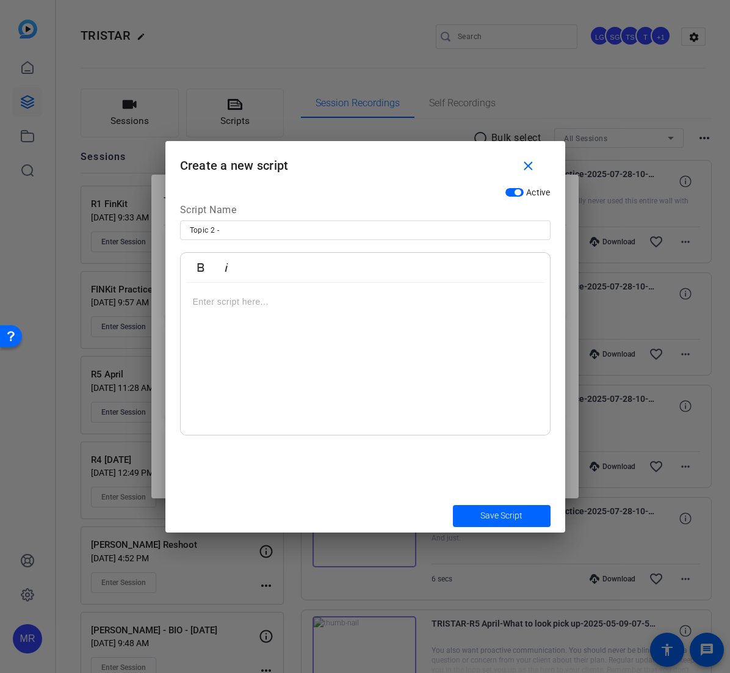
click at [274, 223] on div "Topic 2 -" at bounding box center [365, 230] width 351 height 20
click at [274, 230] on input "Topic 2 -" at bounding box center [365, 230] width 351 height 15
paste input "Types of contributions"
type input "Topic 2 - Types of contributions"
click at [247, 299] on p at bounding box center [365, 301] width 345 height 13
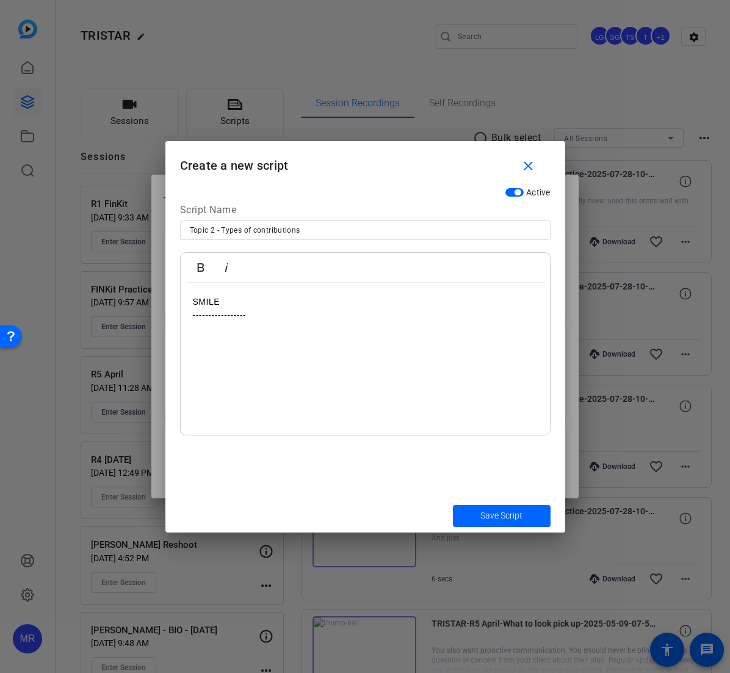
click at [216, 369] on p at bounding box center [365, 369] width 345 height 13
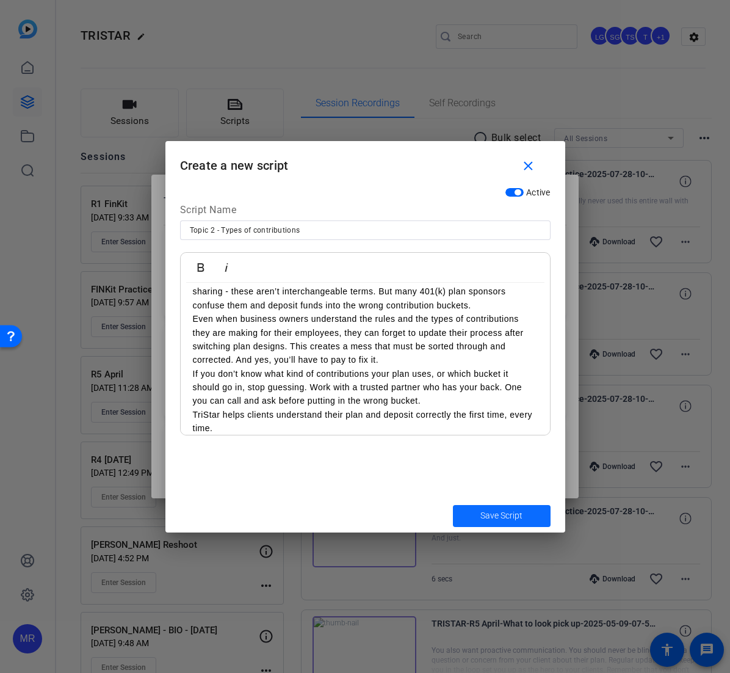
click at [518, 515] on span "Save Script" at bounding box center [502, 515] width 42 height 13
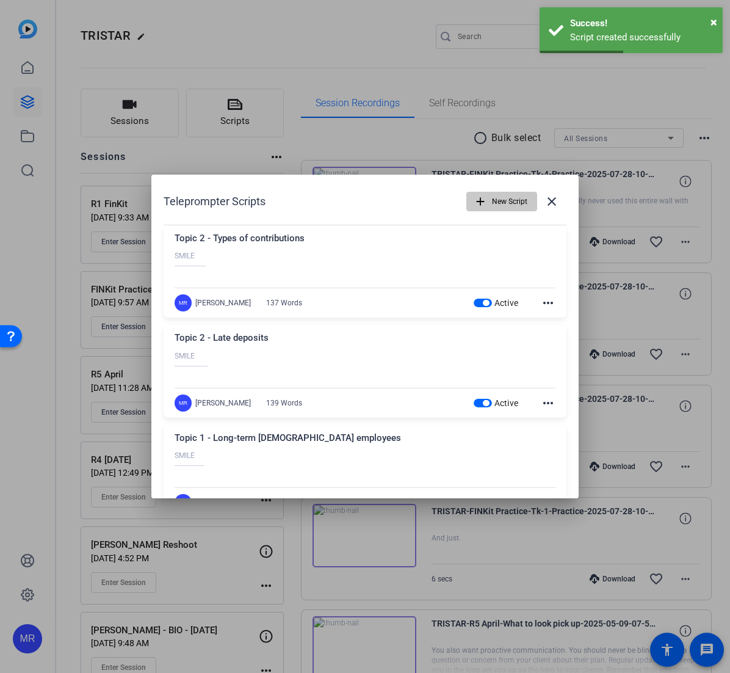
click at [501, 201] on span "New Script" at bounding box center [509, 201] width 35 height 23
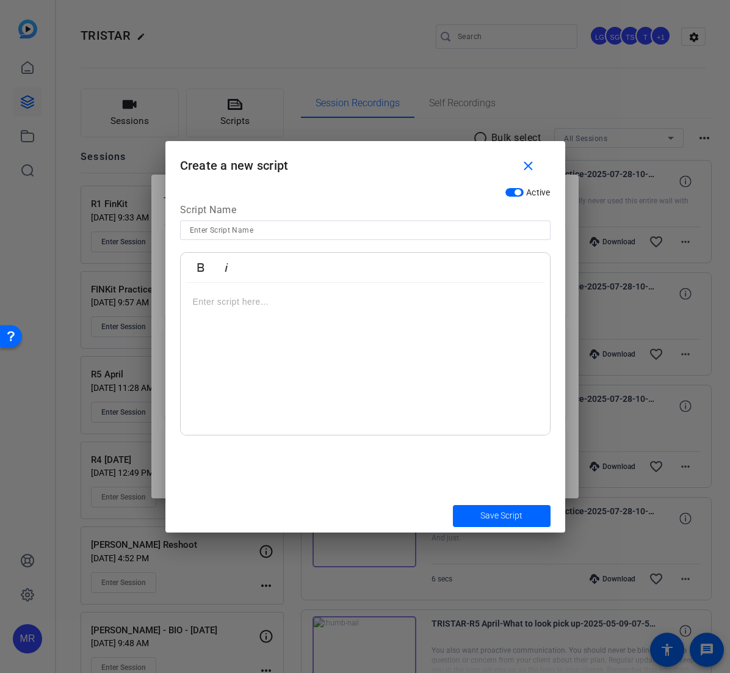
click at [310, 234] on input at bounding box center [365, 230] width 351 height 15
click at [256, 231] on input "Topic 2 -" at bounding box center [365, 230] width 351 height 15
paste input "Payroll switch"
type input "Topic 2 - Payroll switch"
drag, startPoint x: 578, startPoint y: 348, endPoint x: 553, endPoint y: 330, distance: 30.5
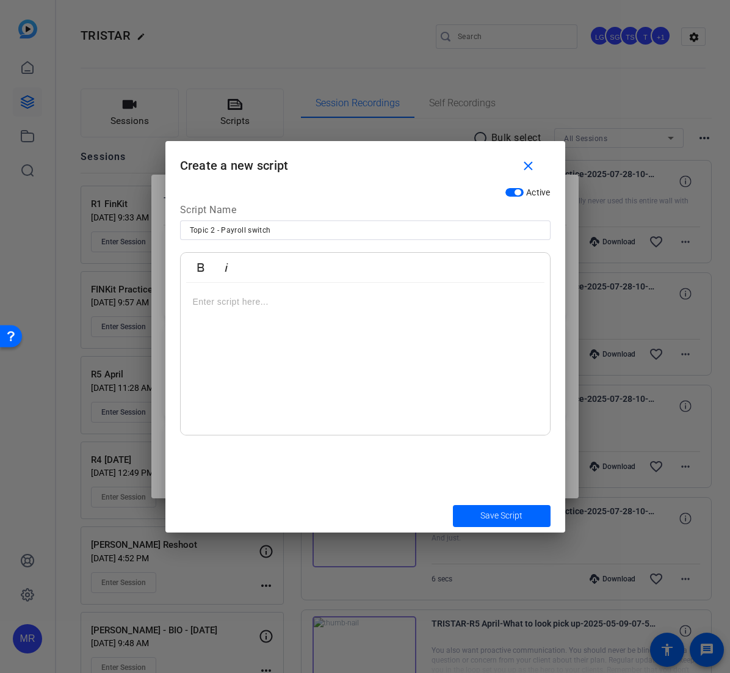
click at [261, 302] on p at bounding box center [365, 301] width 345 height 13
click at [200, 373] on p at bounding box center [365, 369] width 345 height 13
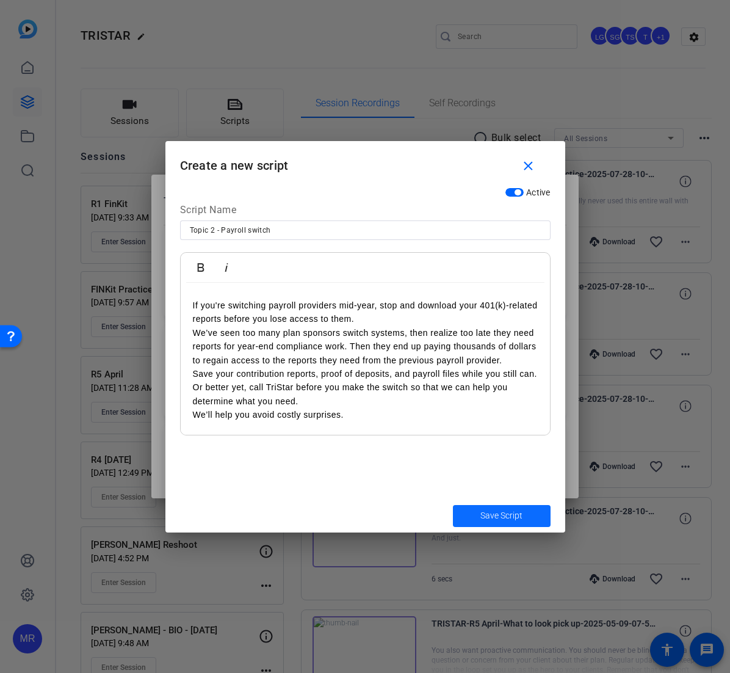
click at [486, 517] on span "Save Script" at bounding box center [502, 515] width 42 height 13
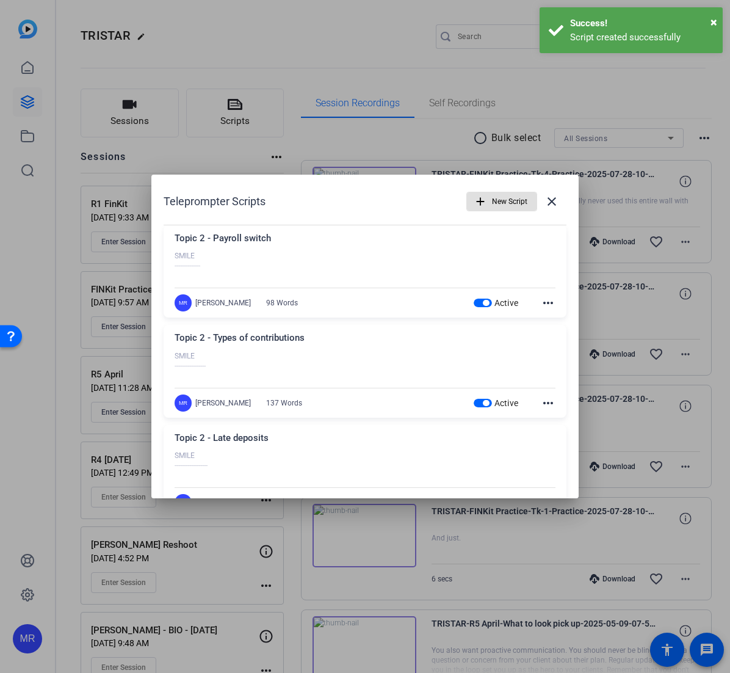
click at [485, 198] on span "button" at bounding box center [502, 201] width 70 height 29
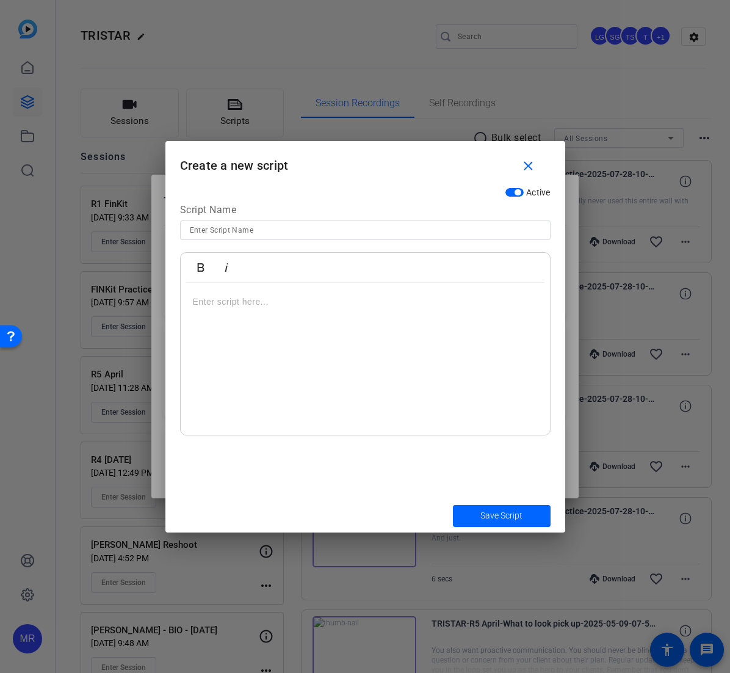
click at [270, 229] on input at bounding box center [365, 230] width 351 height 15
click at [306, 231] on input "Topic 2 -" at bounding box center [365, 230] width 351 height 15
paste input "Use the right numbers"
type input "Topic 2 - Use the right numbers"
click at [295, 305] on p at bounding box center [365, 301] width 345 height 13
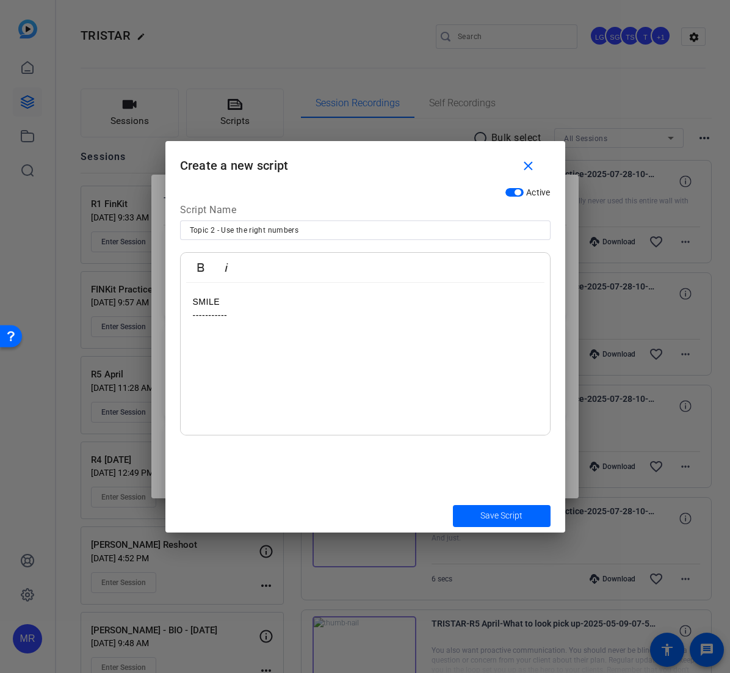
click at [208, 394] on div "SMILE -----------" at bounding box center [365, 359] width 369 height 153
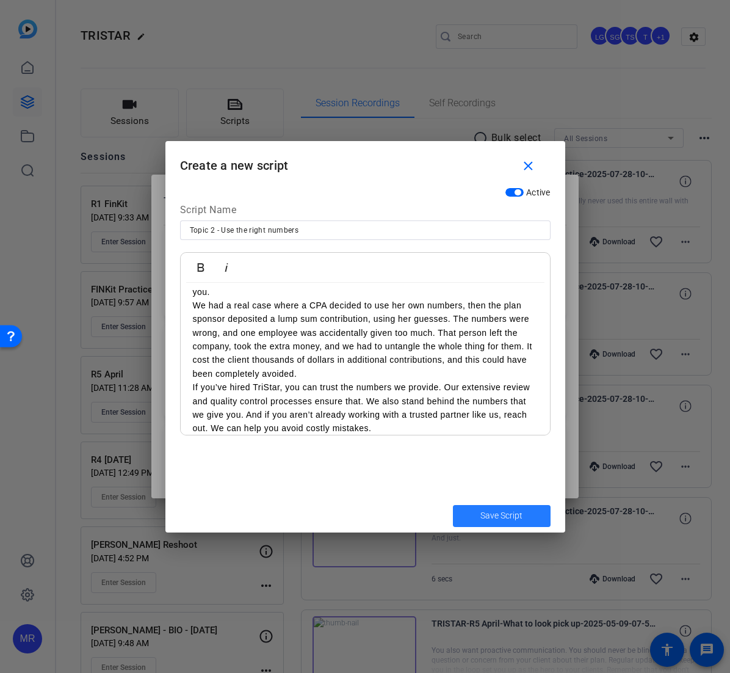
click at [508, 520] on span "Save Script" at bounding box center [502, 515] width 42 height 13
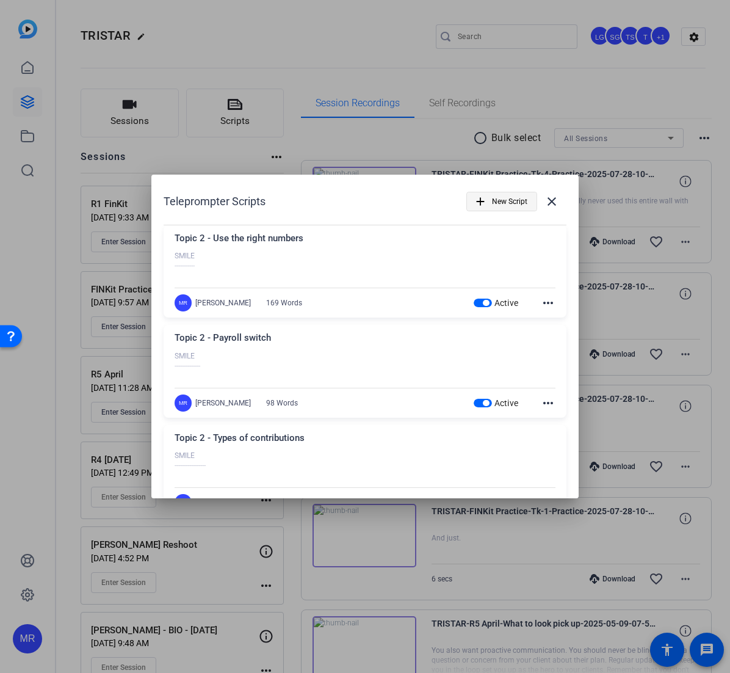
click at [509, 205] on span "New Script" at bounding box center [509, 201] width 35 height 23
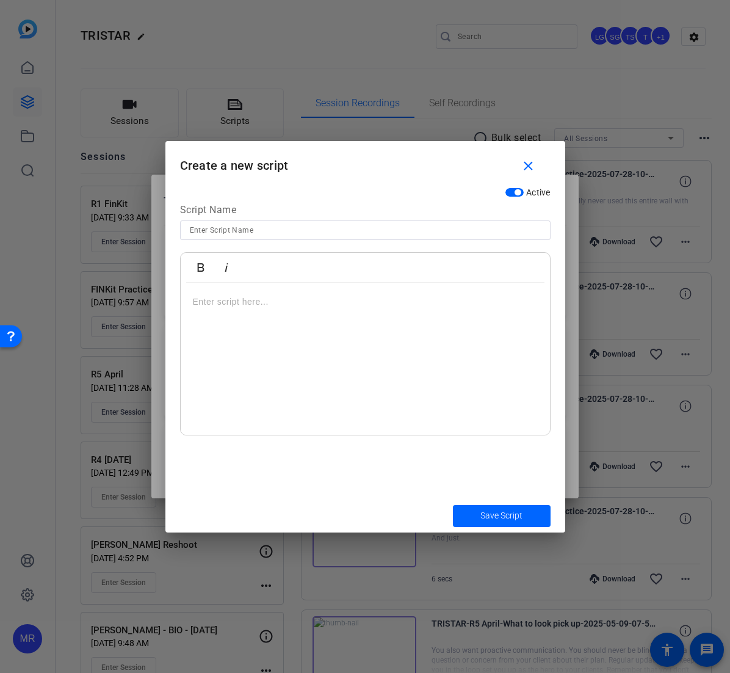
click at [369, 234] on input at bounding box center [365, 230] width 351 height 15
paste input "Form 5500"
type input "Topic 2 - Form 5500"
click at [292, 302] on p at bounding box center [365, 301] width 345 height 13
click at [223, 391] on p at bounding box center [365, 397] width 345 height 13
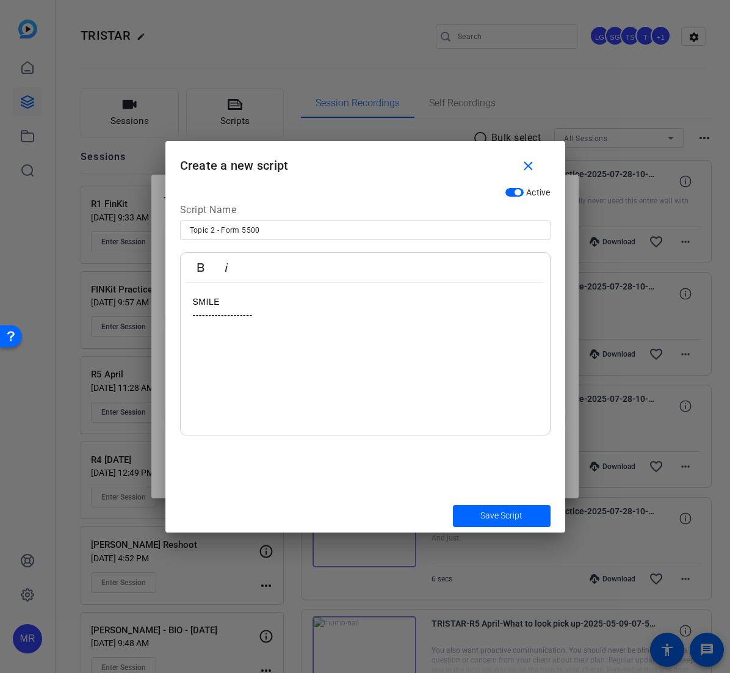
scroll to position [150, 0]
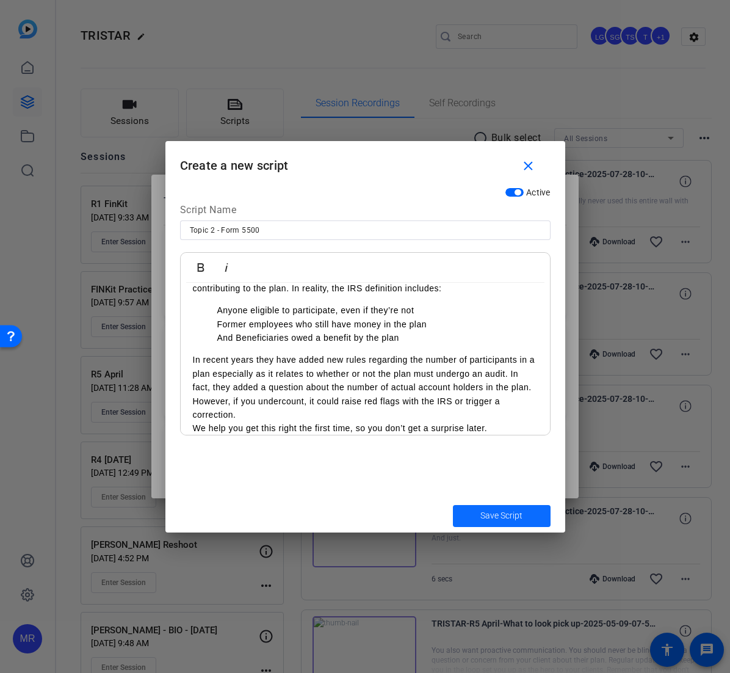
click at [507, 518] on span "Save Script" at bounding box center [502, 515] width 42 height 13
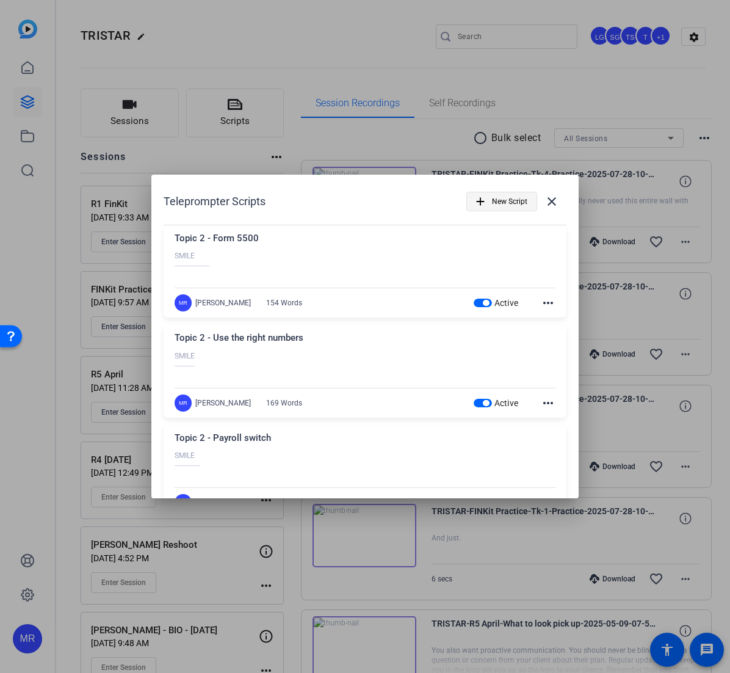
click at [497, 205] on span "New Script" at bounding box center [509, 201] width 35 height 23
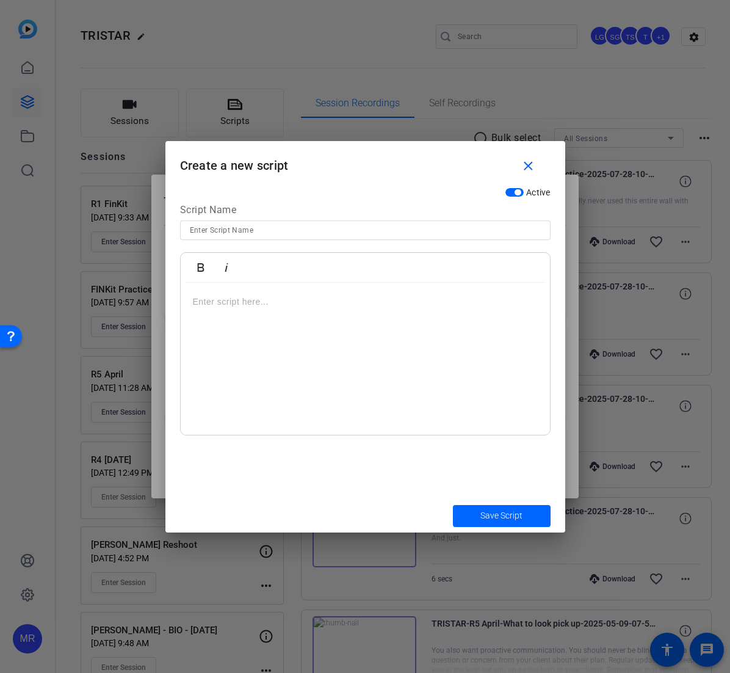
click at [361, 229] on input at bounding box center [365, 230] width 351 height 15
paste input "Who’s running your 401(k) plan?"
type input "Topic 2 - Who’s running your 401(k) plan?"
click at [294, 294] on div at bounding box center [365, 359] width 369 height 153
click at [207, 396] on div "SMILE ---------------" at bounding box center [365, 359] width 369 height 153
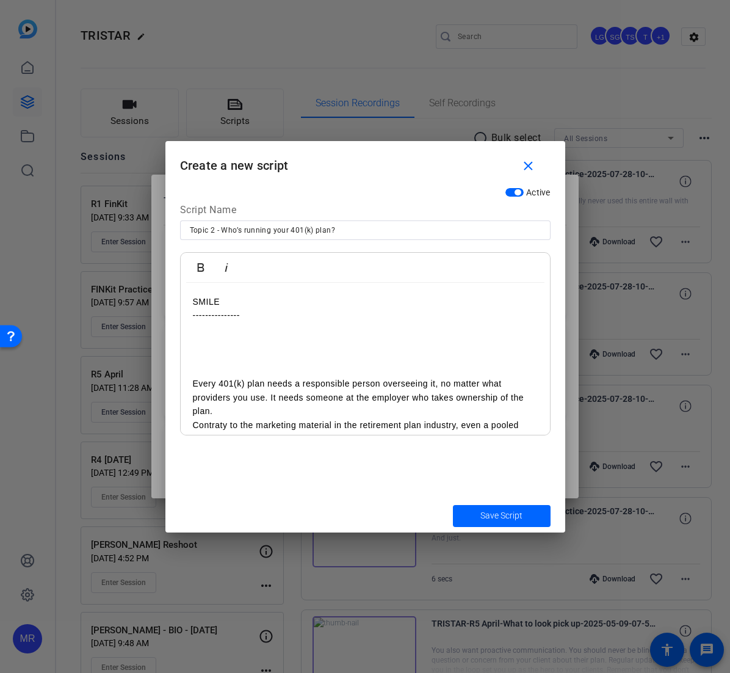
scroll to position [175, 0]
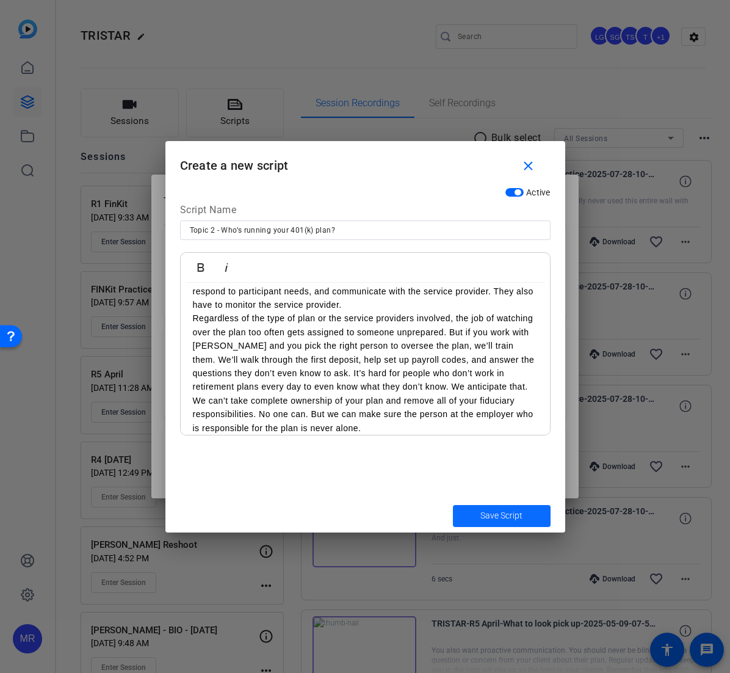
click at [497, 512] on span "Save Script" at bounding box center [502, 515] width 42 height 13
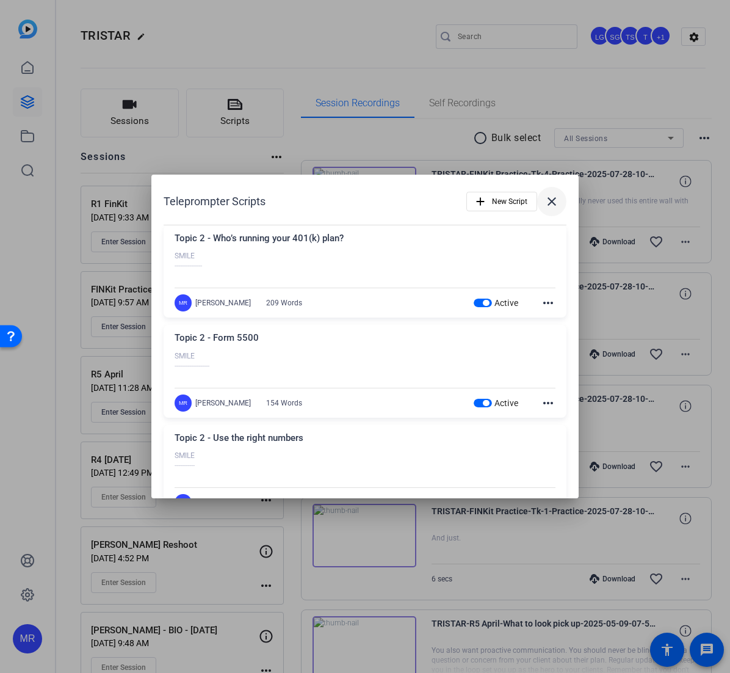
click at [545, 201] on mat-icon "close" at bounding box center [552, 201] width 15 height 15
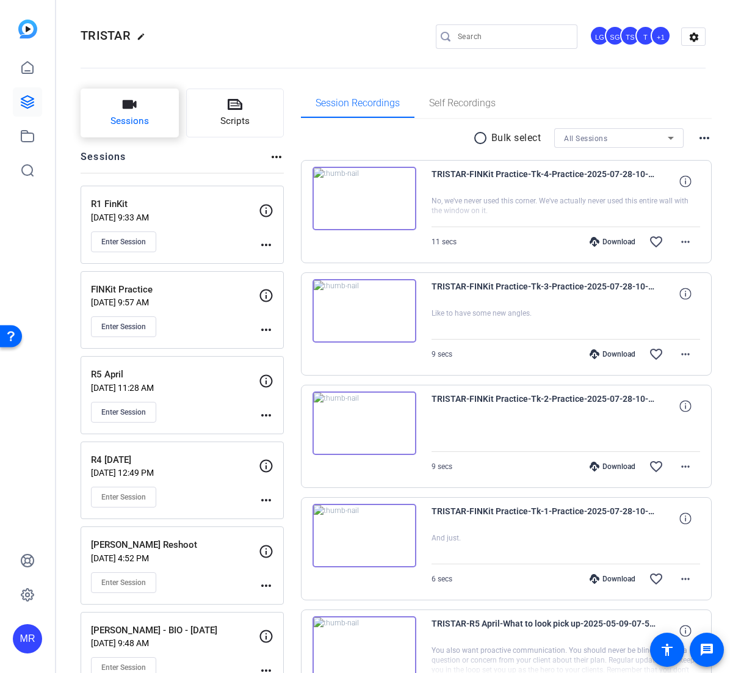
click at [115, 120] on span "Sessions" at bounding box center [130, 121] width 38 height 14
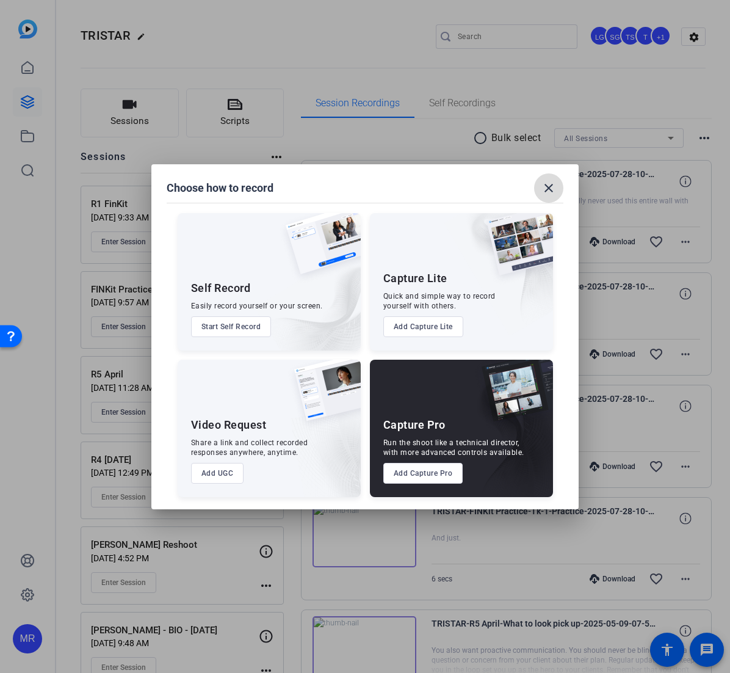
click at [547, 182] on mat-icon "close" at bounding box center [549, 188] width 15 height 15
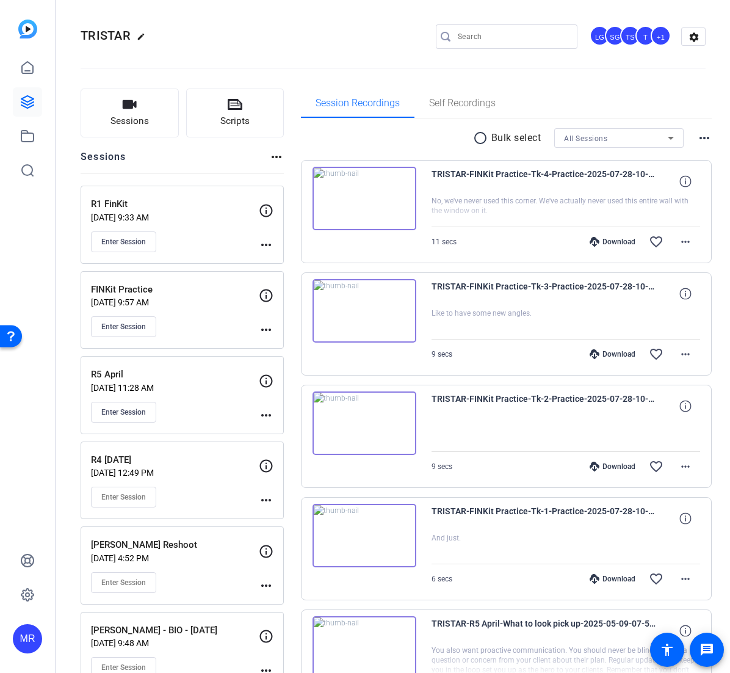
click at [125, 244] on span "Enter Session" at bounding box center [123, 242] width 45 height 10
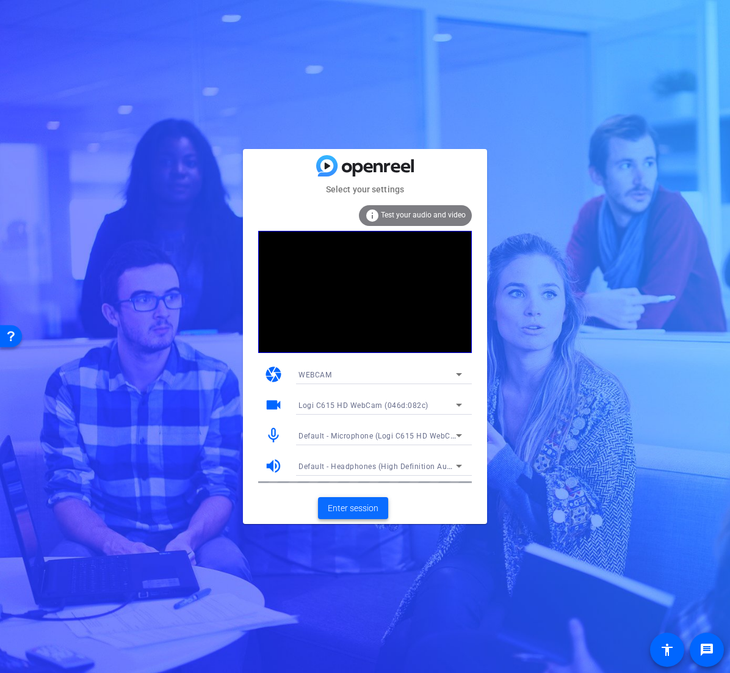
click at [342, 500] on span at bounding box center [353, 507] width 70 height 29
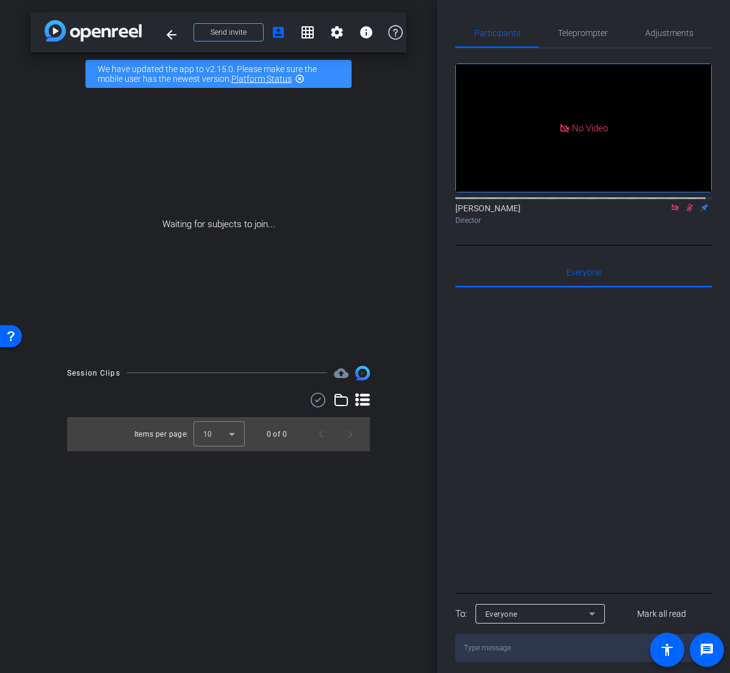
click at [672, 211] on icon at bounding box center [675, 207] width 7 height 7
click at [670, 212] on icon at bounding box center [675, 207] width 10 height 9
click at [587, 44] on span "Teleprompter" at bounding box center [583, 32] width 50 height 29
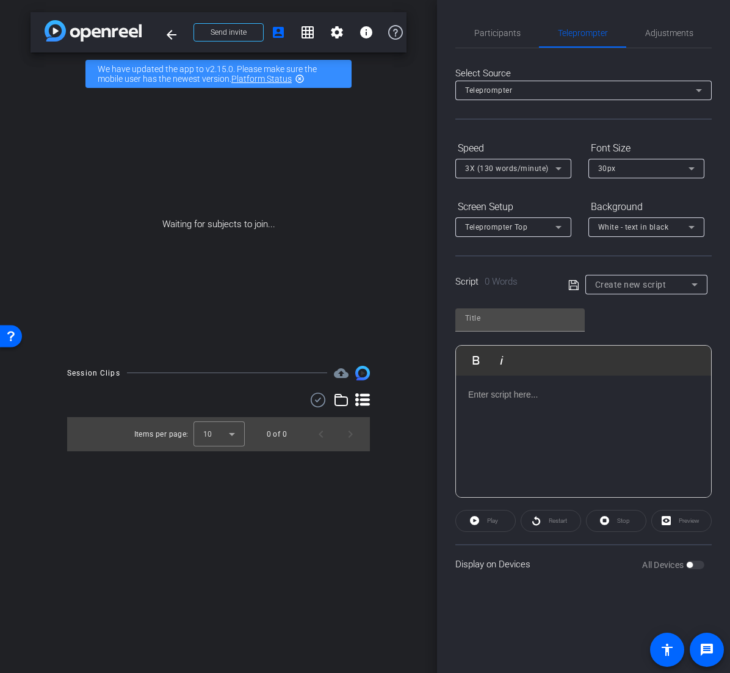
click at [637, 290] on div "Create new script" at bounding box center [643, 284] width 96 height 15
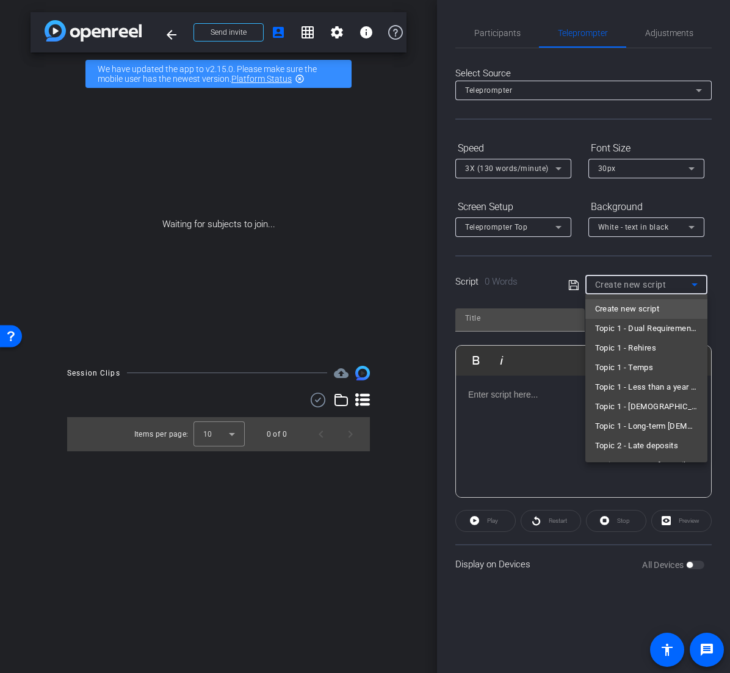
click at [650, 222] on div at bounding box center [365, 336] width 730 height 673
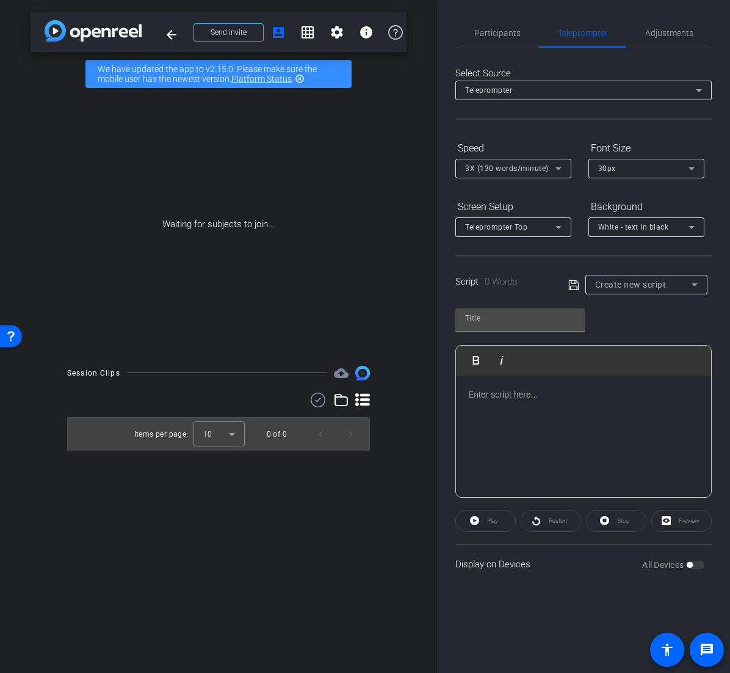
click at [648, 228] on span "White - text in black" at bounding box center [633, 227] width 71 height 9
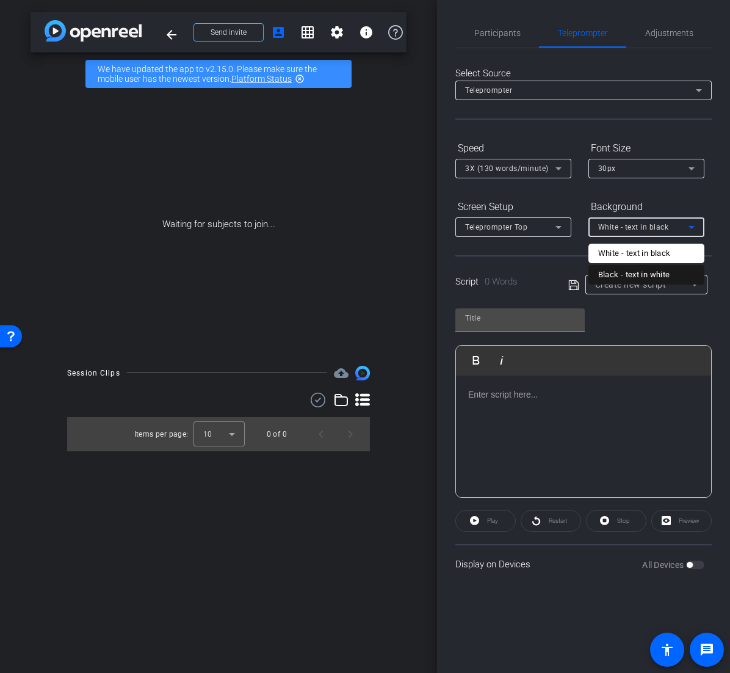
click at [644, 277] on div "Black - text in white" at bounding box center [634, 274] width 72 height 15
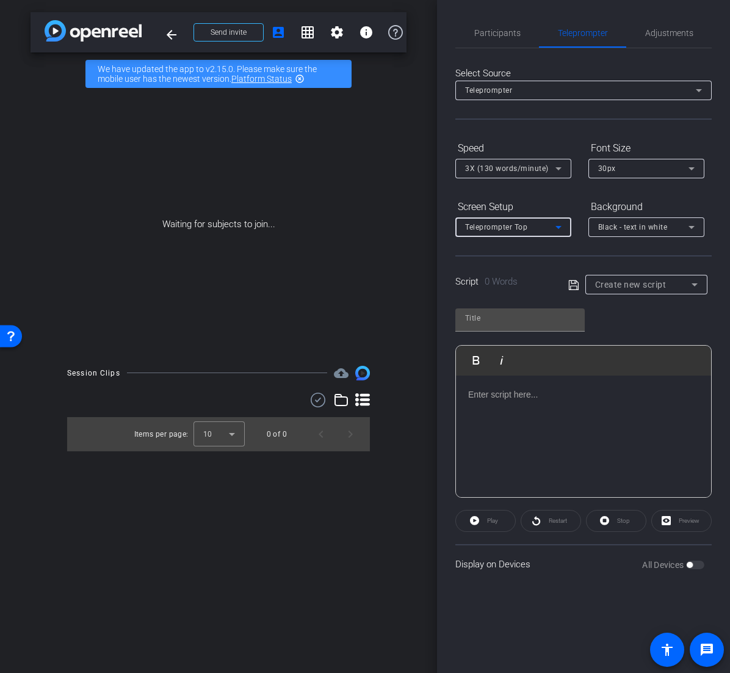
click at [548, 228] on div "Teleprompter Top" at bounding box center [510, 226] width 90 height 15
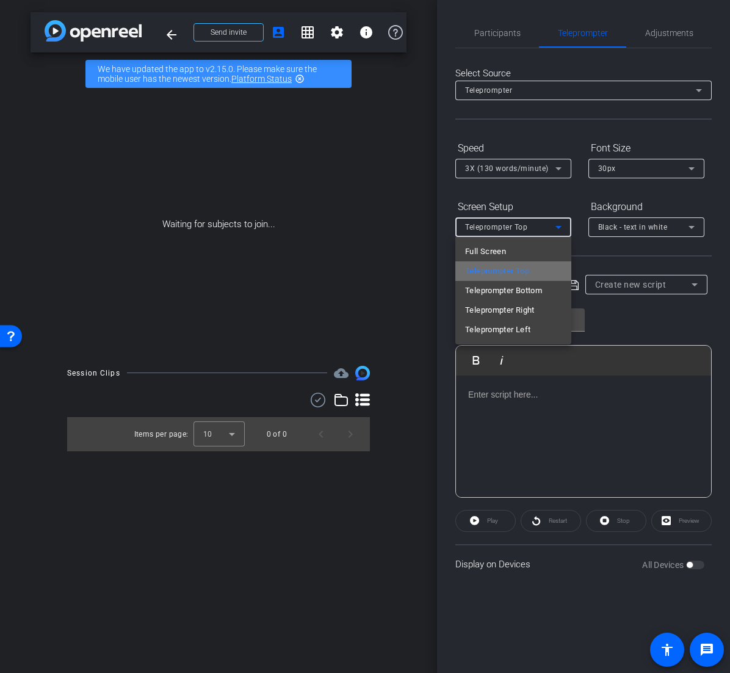
click at [529, 271] on span "Teleprompter Top" at bounding box center [497, 271] width 64 height 15
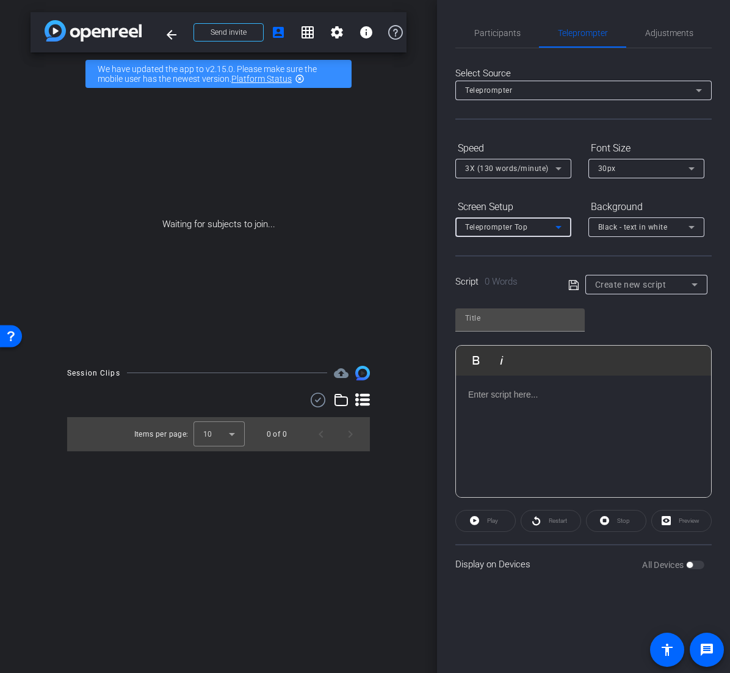
click at [528, 167] on span "3X (130 words/minute)" at bounding box center [507, 168] width 84 height 9
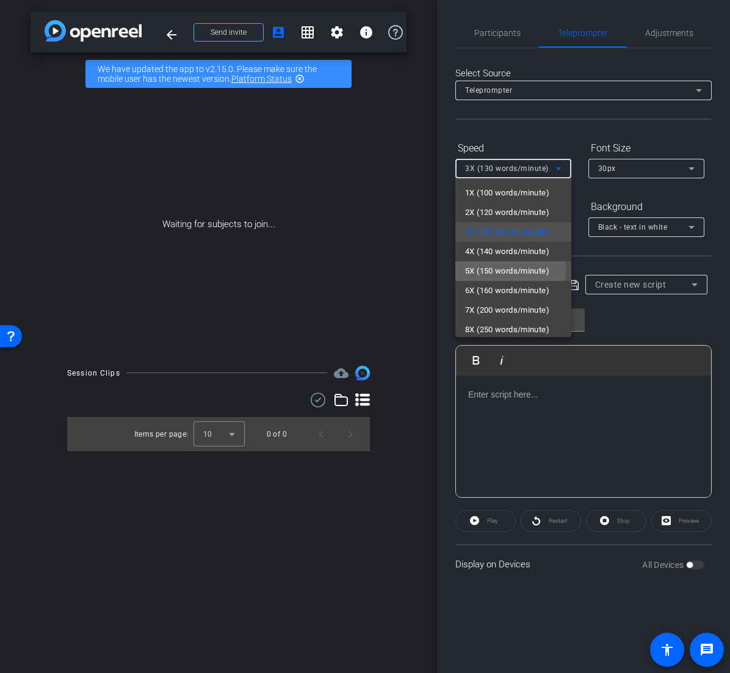
click at [500, 270] on span "5X (150 words/minute)" at bounding box center [507, 271] width 84 height 15
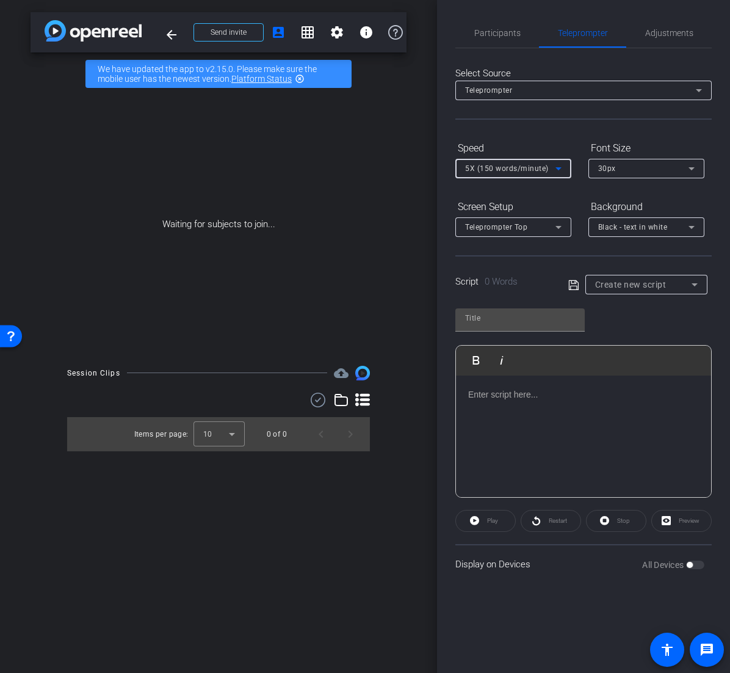
click at [622, 286] on span "Create new script" at bounding box center [630, 285] width 71 height 10
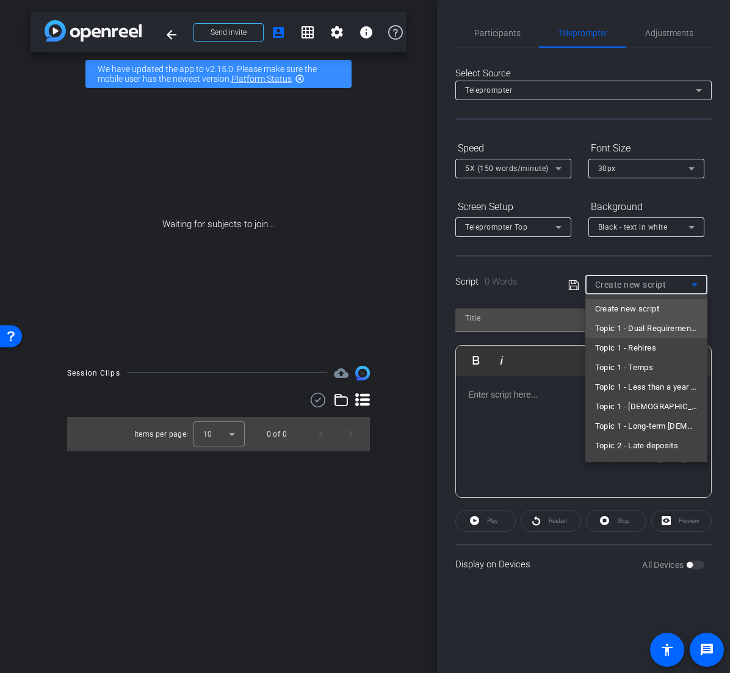
click at [642, 324] on span "Topic 1 - Dual Requirements" at bounding box center [646, 328] width 103 height 15
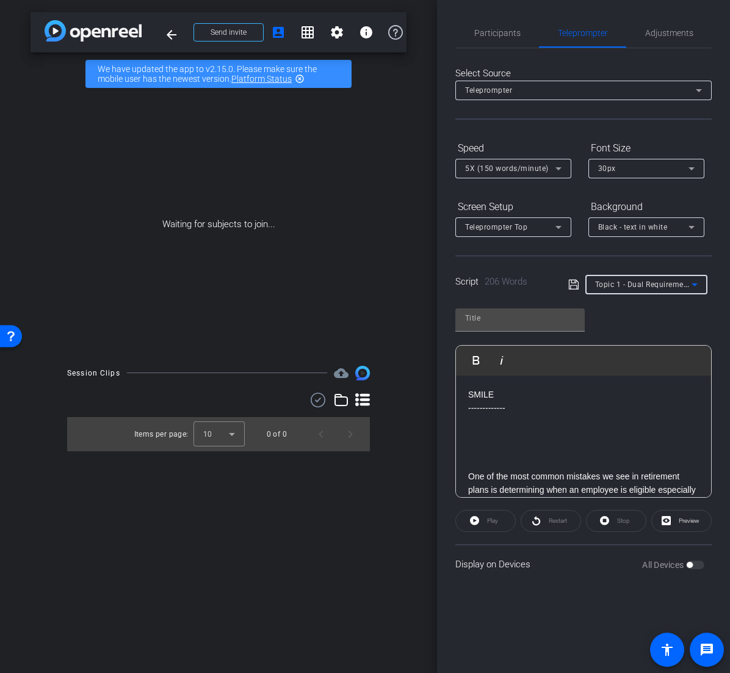
type input "Topic 1 - Dual Requirements"
